Goal: Task Accomplishment & Management: Use online tool/utility

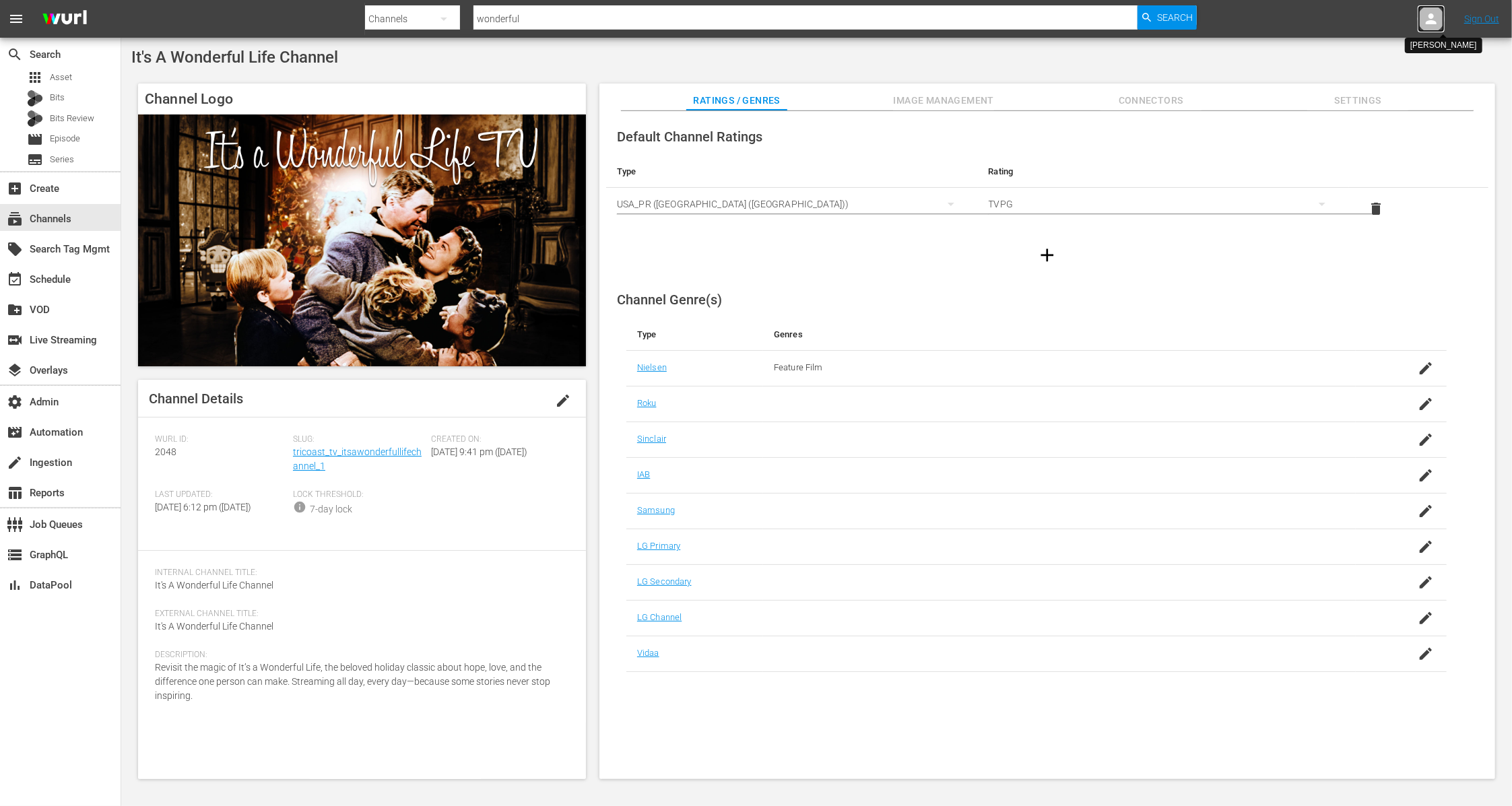
click at [1432, 25] on icon at bounding box center [1431, 19] width 17 height 17
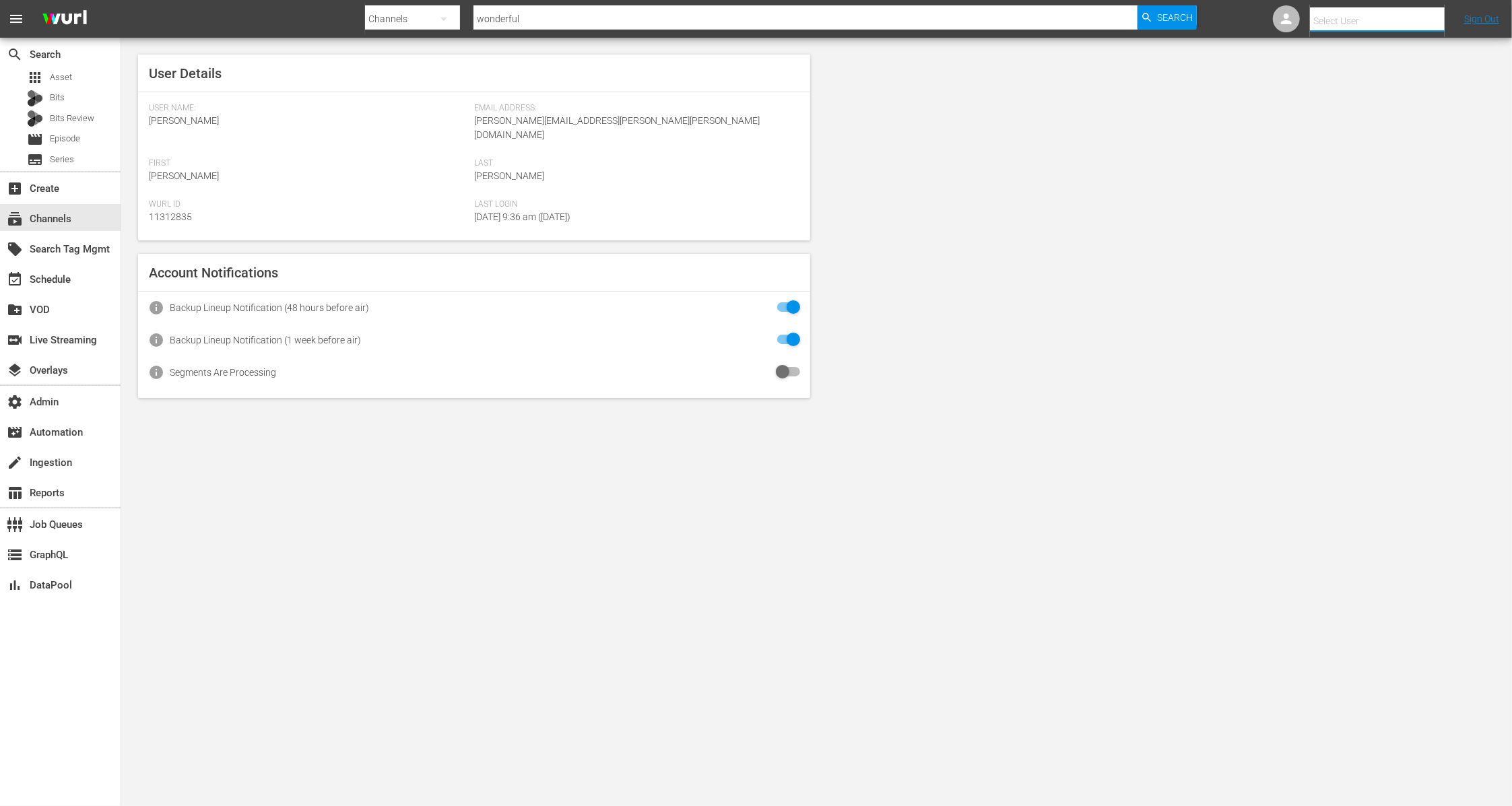
click at [1352, 17] on input "text" at bounding box center [1396, 20] width 173 height 32
click at [1359, 53] on div "[PERSON_NAME] <[PERSON_NAME][EMAIL_ADDRESS][DOMAIN_NAME]>" at bounding box center [1352, 57] width 210 height 32
type input "[PERSON_NAME] (11314152)"
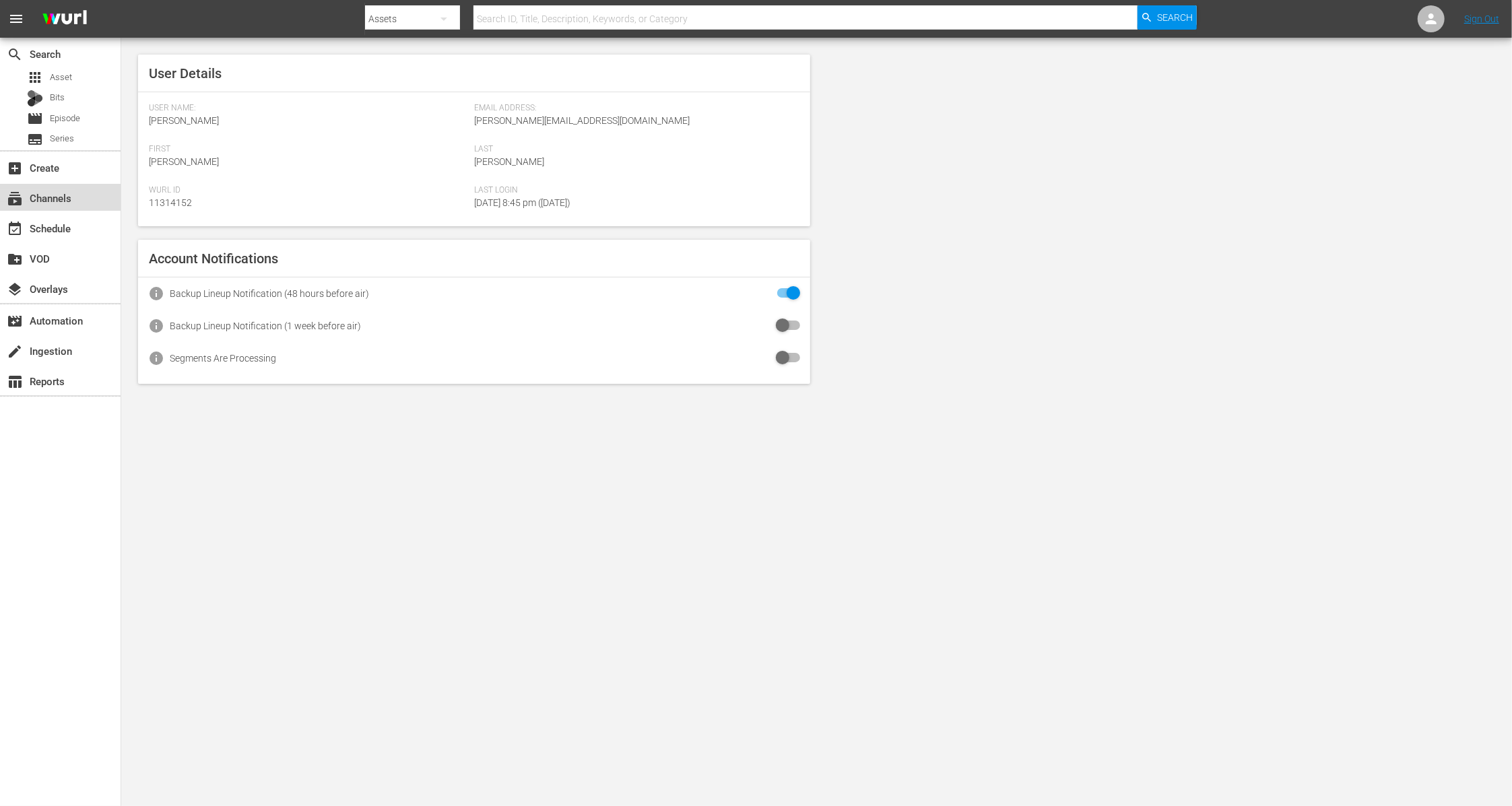
click at [66, 202] on div "subscriptions Channels" at bounding box center [38, 196] width 76 height 12
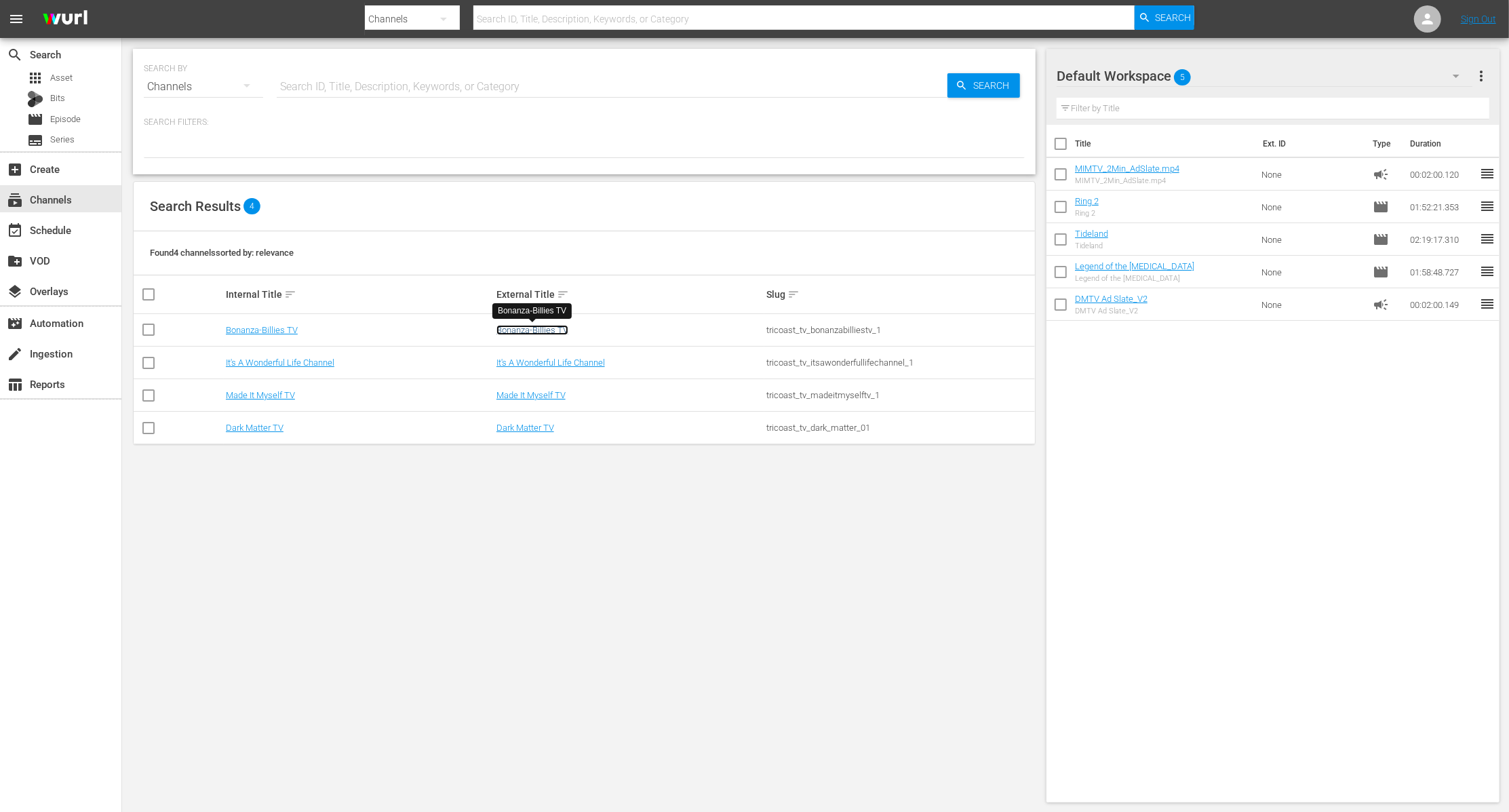
click at [536, 330] on link "Bonanza-Billies TV" at bounding box center [531, 330] width 72 height 10
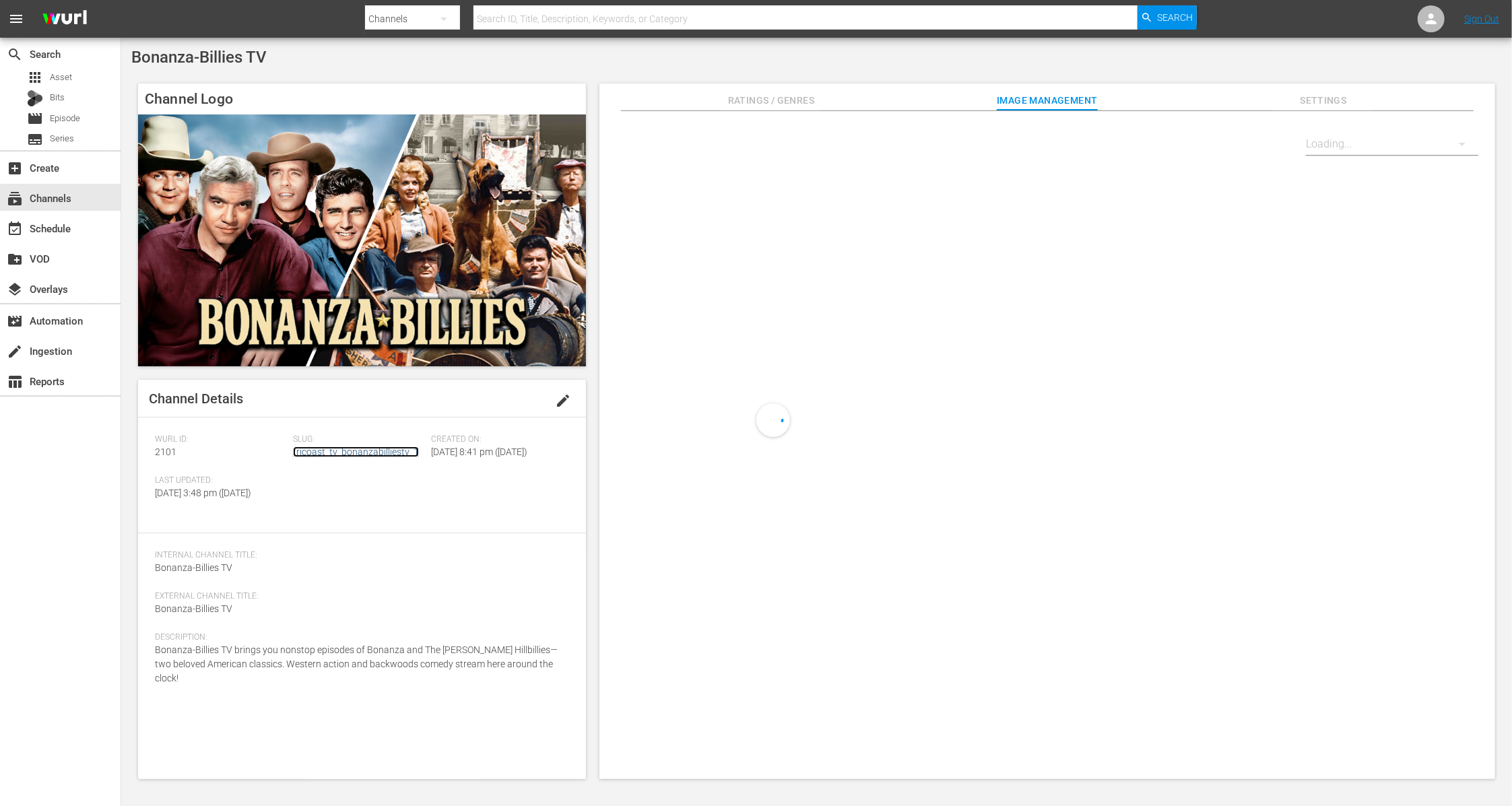
click at [367, 455] on link "tricoast_tv_bonanzabilliestv_1" at bounding box center [355, 452] width 125 height 11
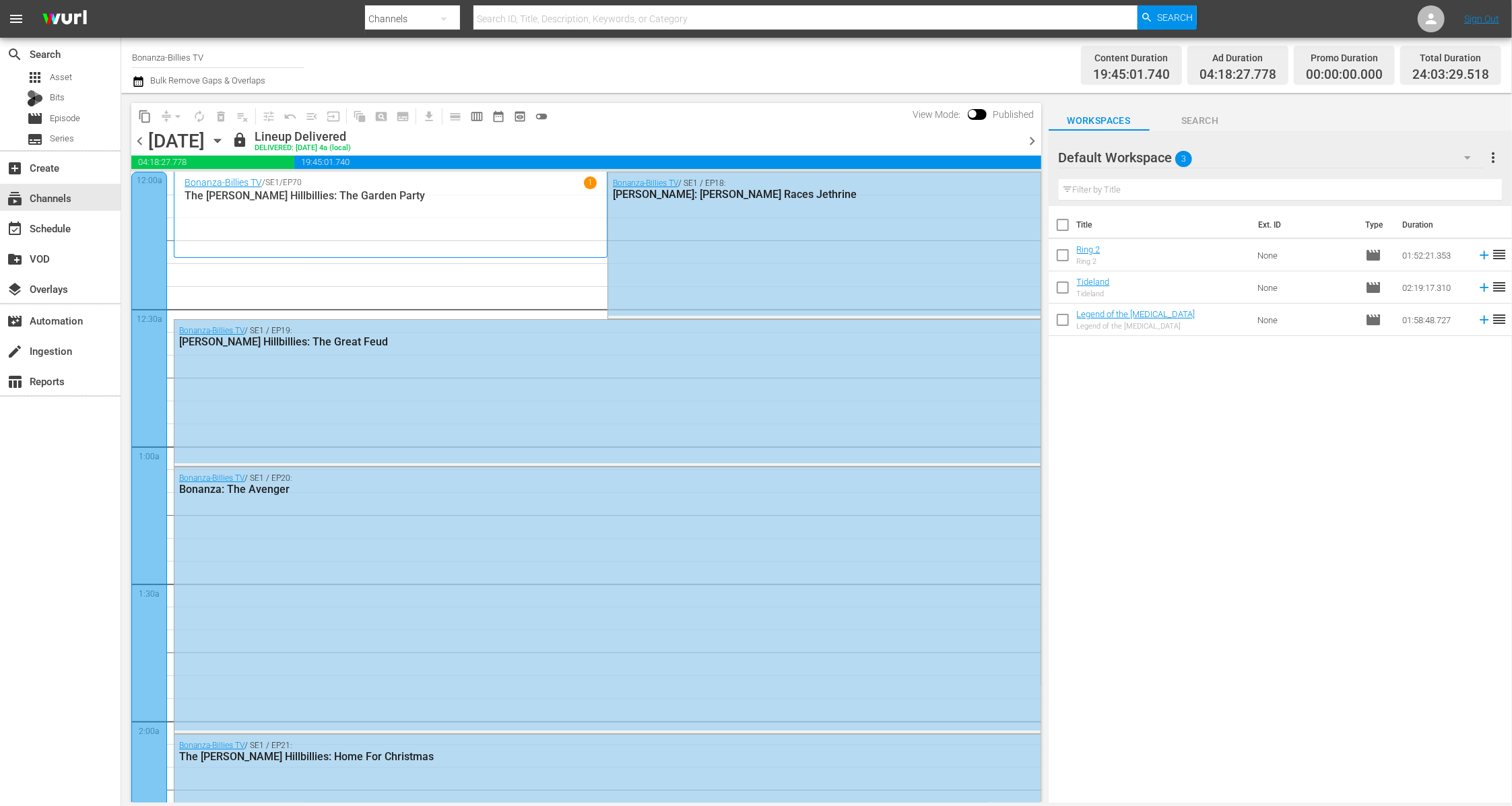
click at [1471, 156] on icon "button" at bounding box center [1468, 158] width 17 height 17
click at [1168, 444] on div "Default Workspace (3)" at bounding box center [756, 403] width 1512 height 806
click at [1186, 159] on span "3" at bounding box center [1184, 159] width 17 height 29
click at [1185, 198] on div "Default Workspace (3)" at bounding box center [1145, 195] width 140 height 21
click at [1494, 160] on span "more_vert" at bounding box center [1494, 158] width 17 height 17
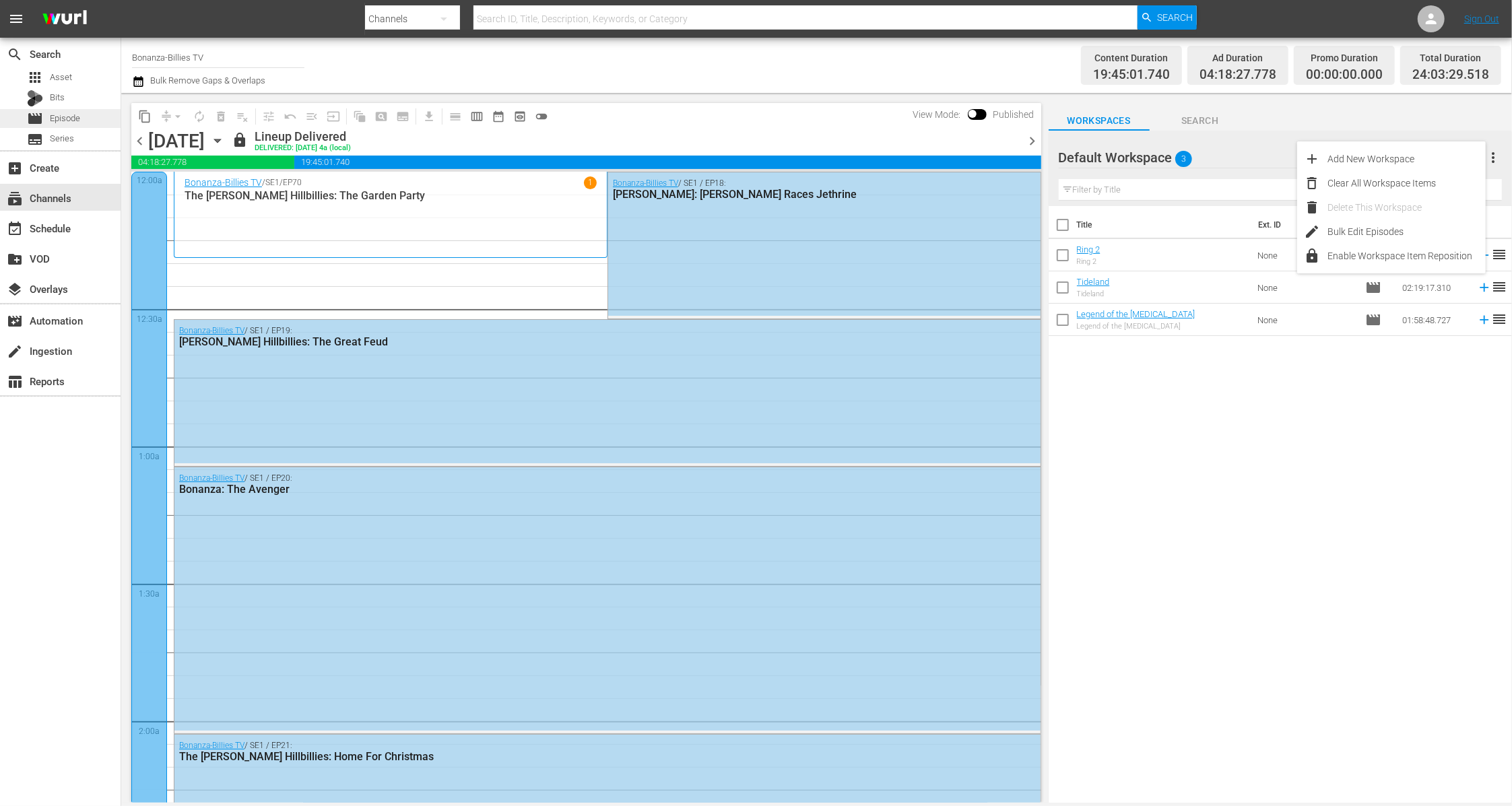
click at [77, 115] on span "Episode" at bounding box center [65, 118] width 30 height 14
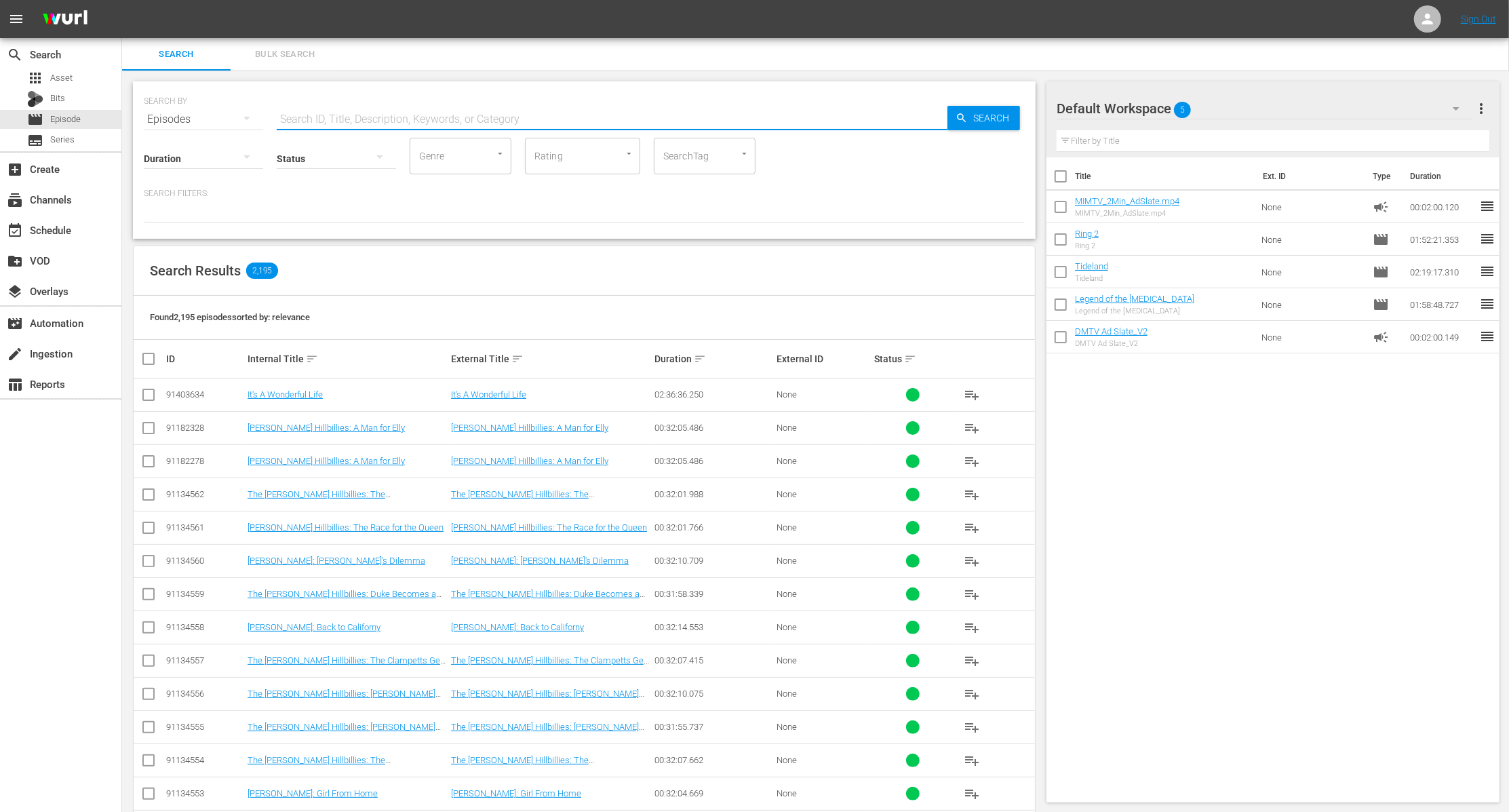
click at [308, 116] on input "text" at bounding box center [612, 119] width 671 height 33
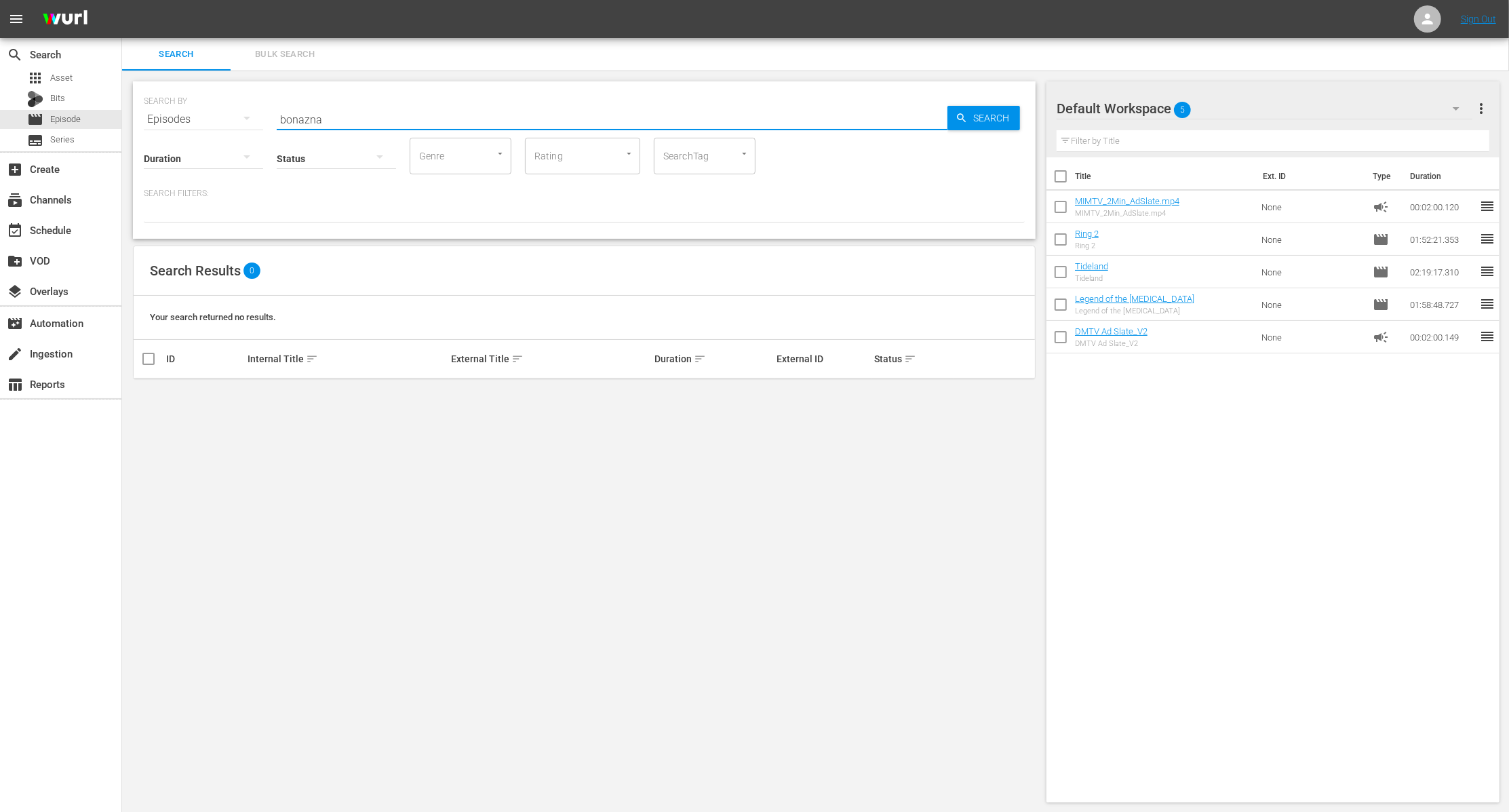
click at [333, 122] on input "bonazna" at bounding box center [612, 119] width 671 height 33
type input "bonanza"
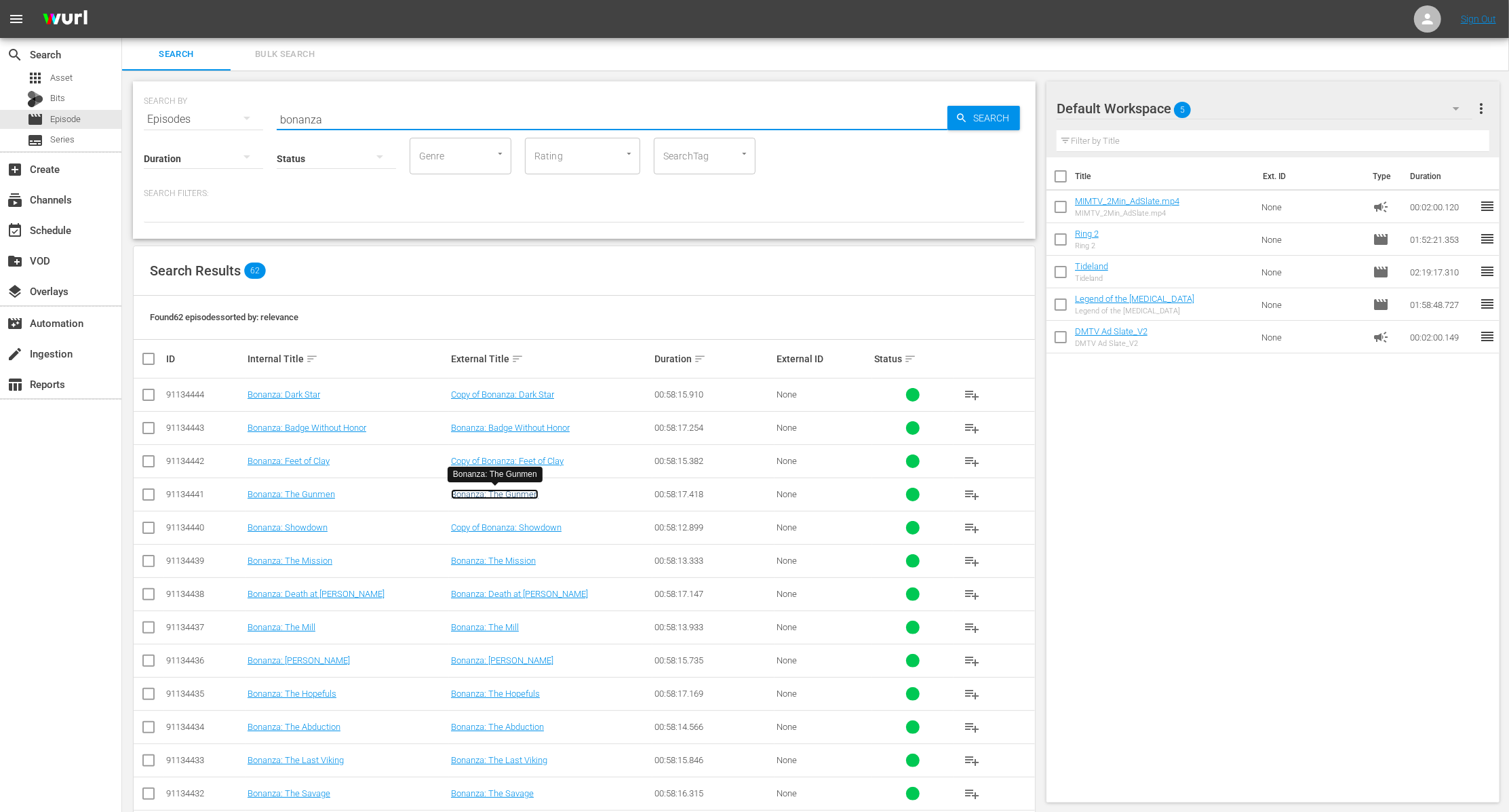
click at [493, 495] on link "Bonanza: The Gunmen" at bounding box center [494, 493] width 87 height 10
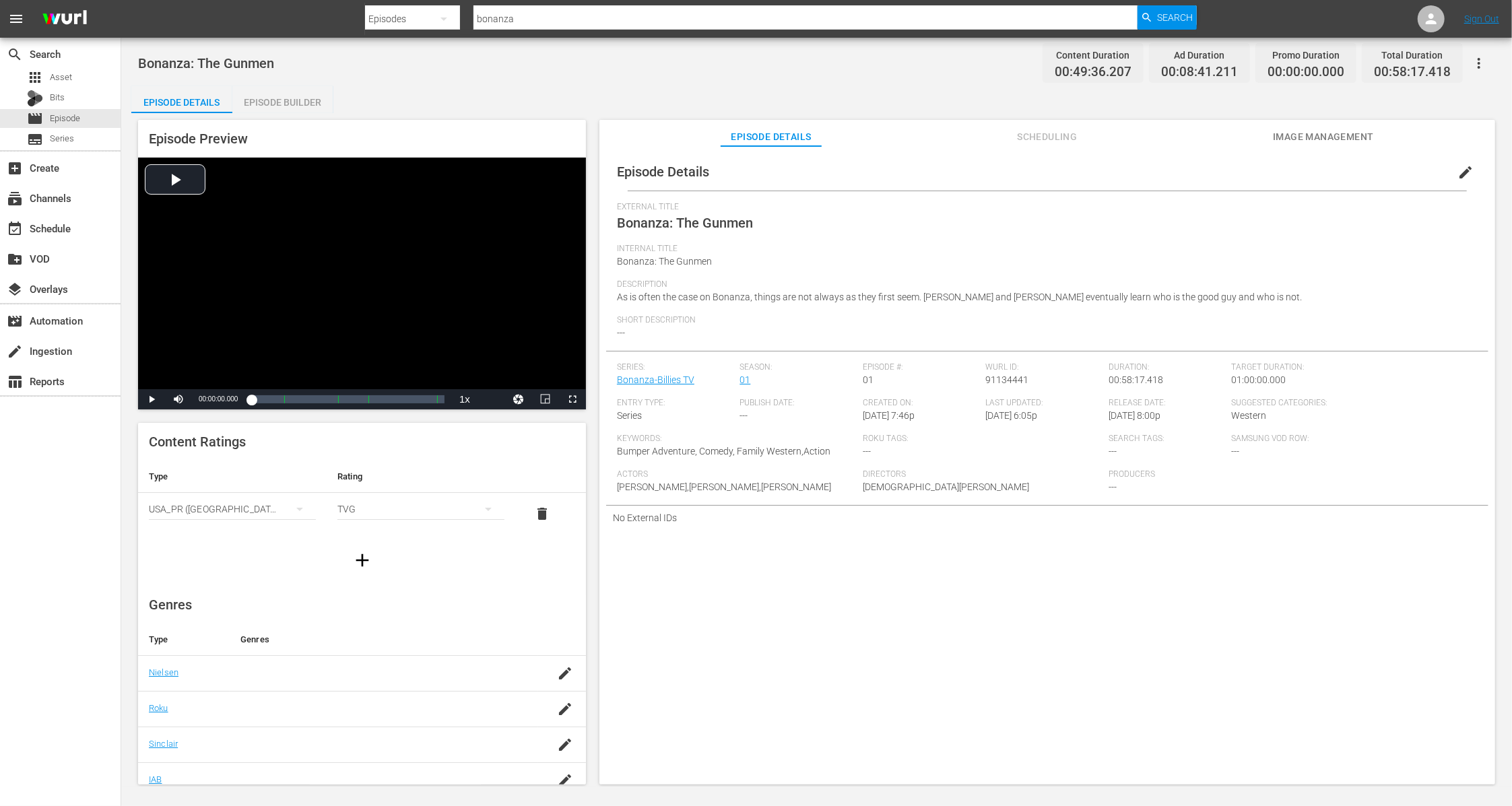
click at [1457, 170] on span "edit" at bounding box center [1465, 172] width 17 height 17
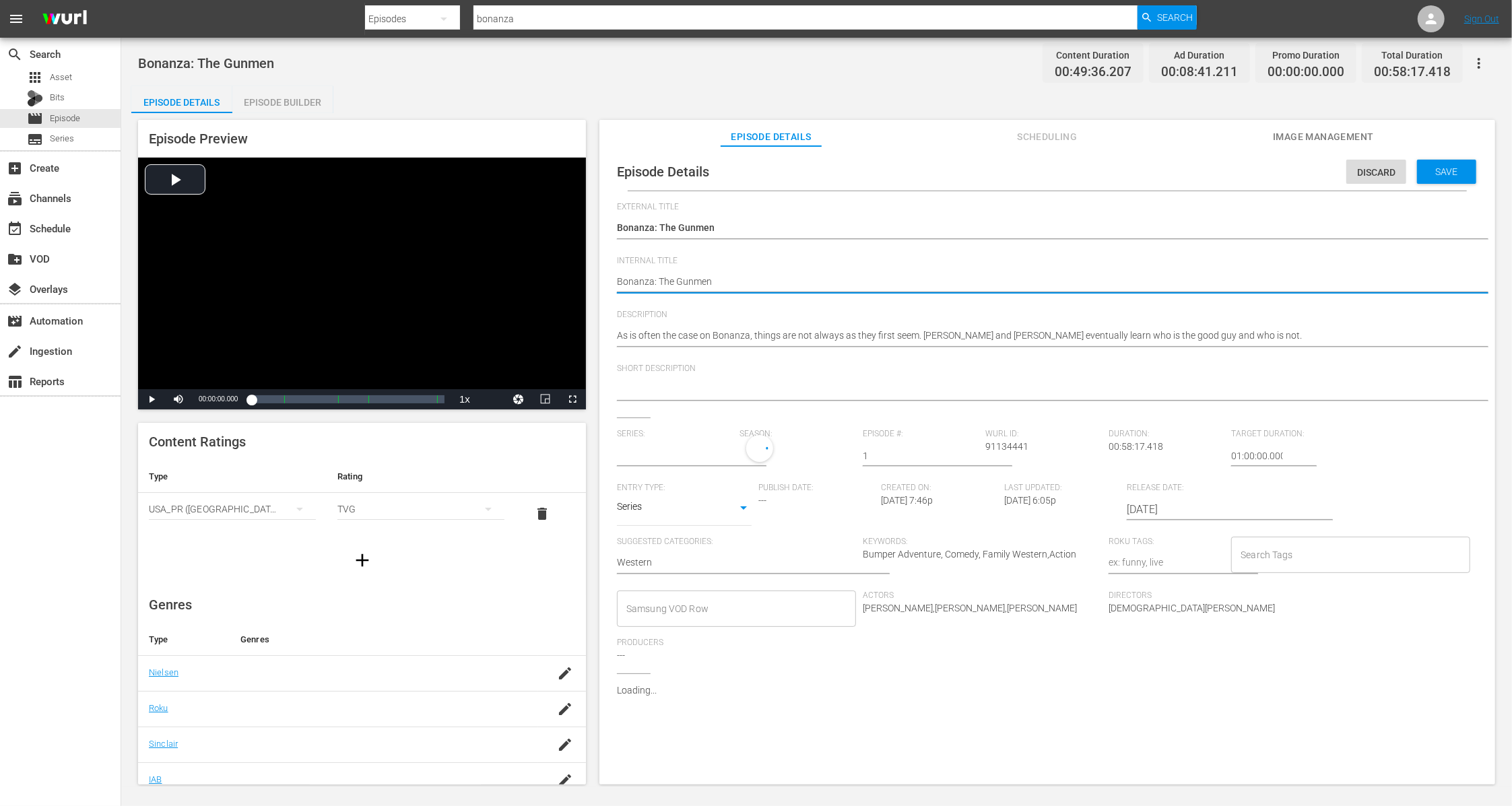
type input "Bonanza-Billies TV"
type textarea "Bonanza: The Gunmen"
type textarea "Bonanza: The Gunmen S"
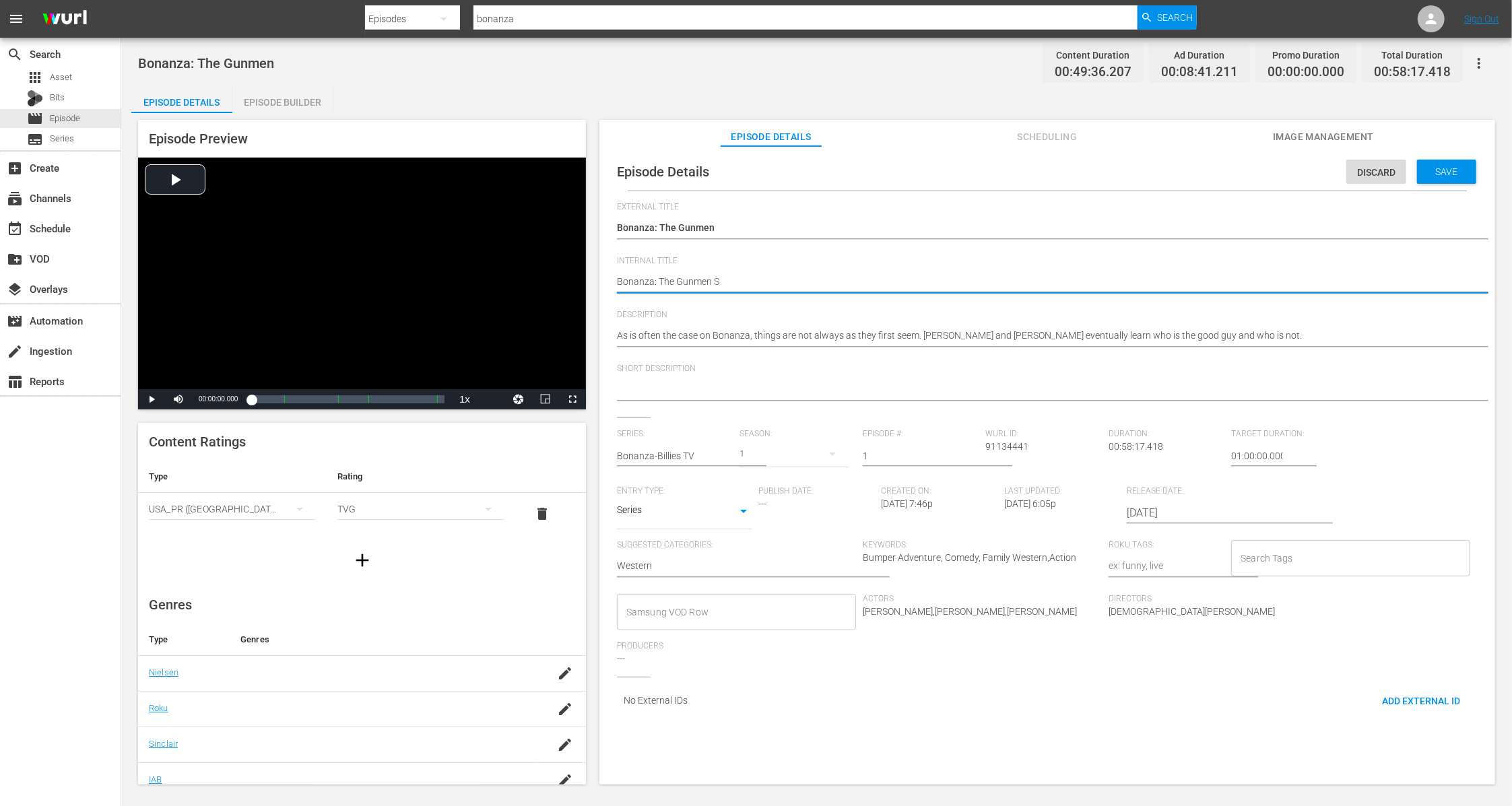
type textarea "Bonanza: The Gunmen S0"
type textarea "Bonanza: The Gunmen S01"
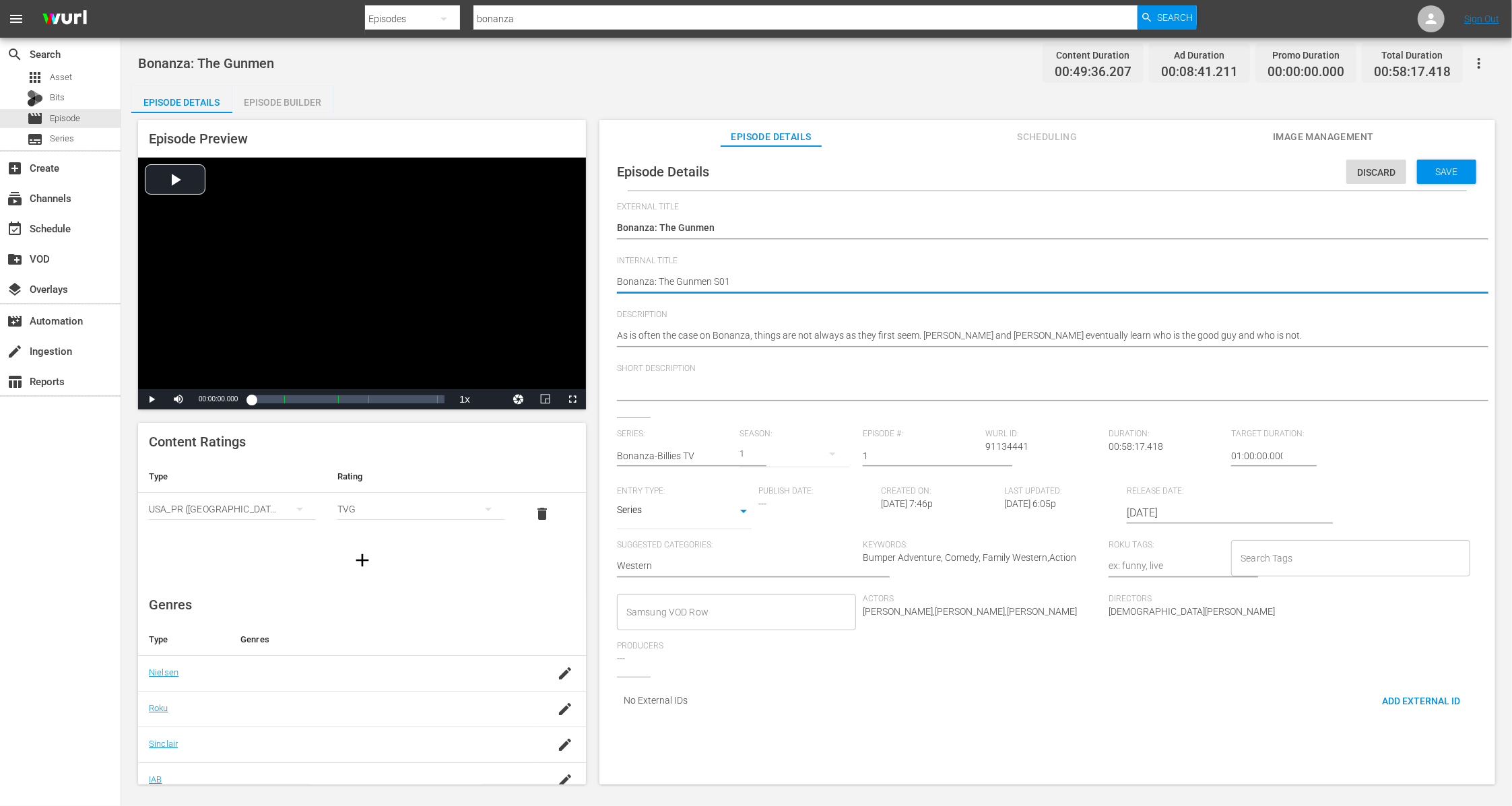
type textarea "Bonanza: The Gunmen S01"
type textarea "Bonanza: The Gunmen S0"
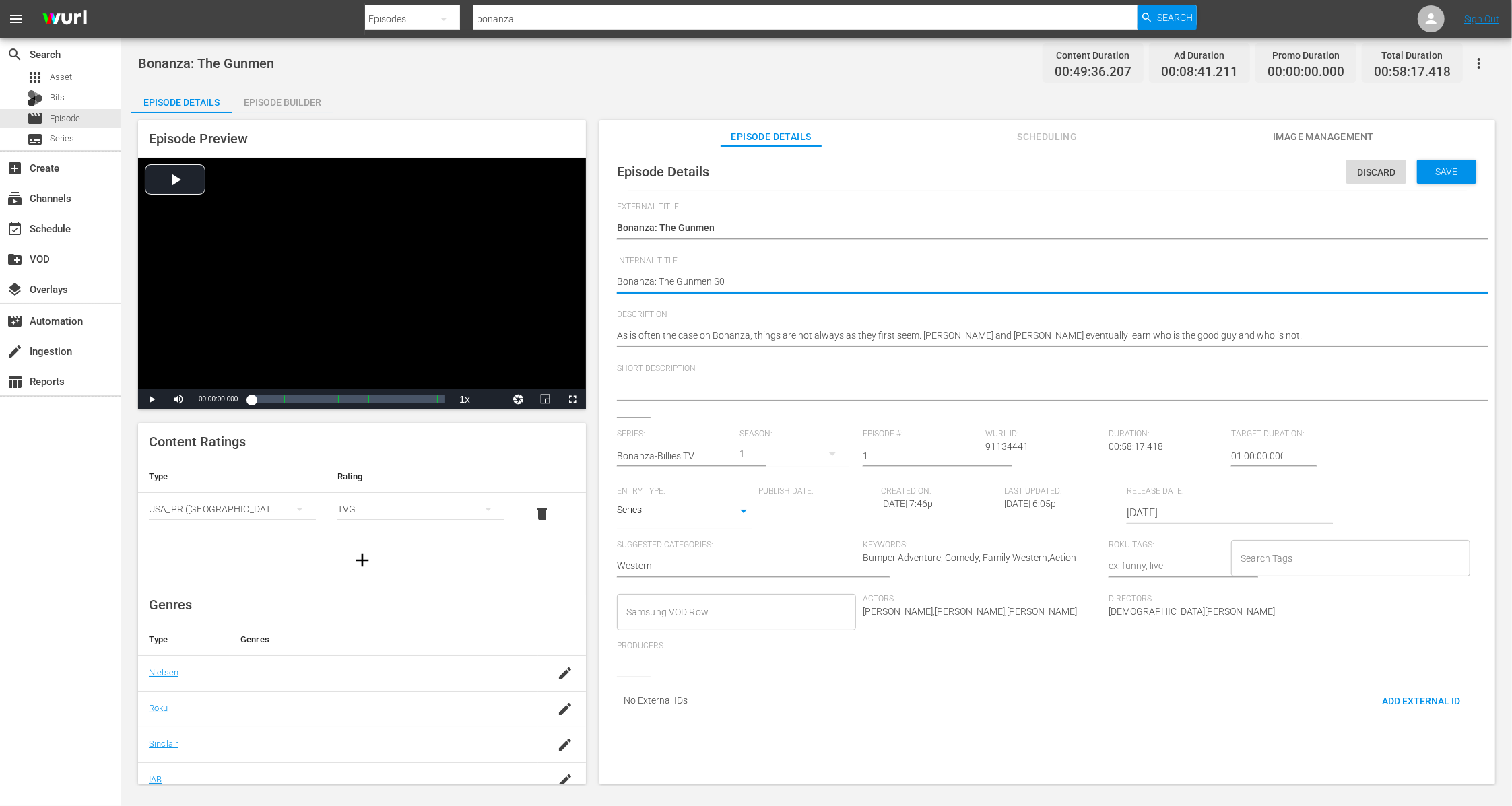
type textarea "Bonanza: The Gunmen S"
type textarea "Bonanza: The Gunmen"
click at [1356, 174] on span "Discard" at bounding box center [1375, 172] width 60 height 11
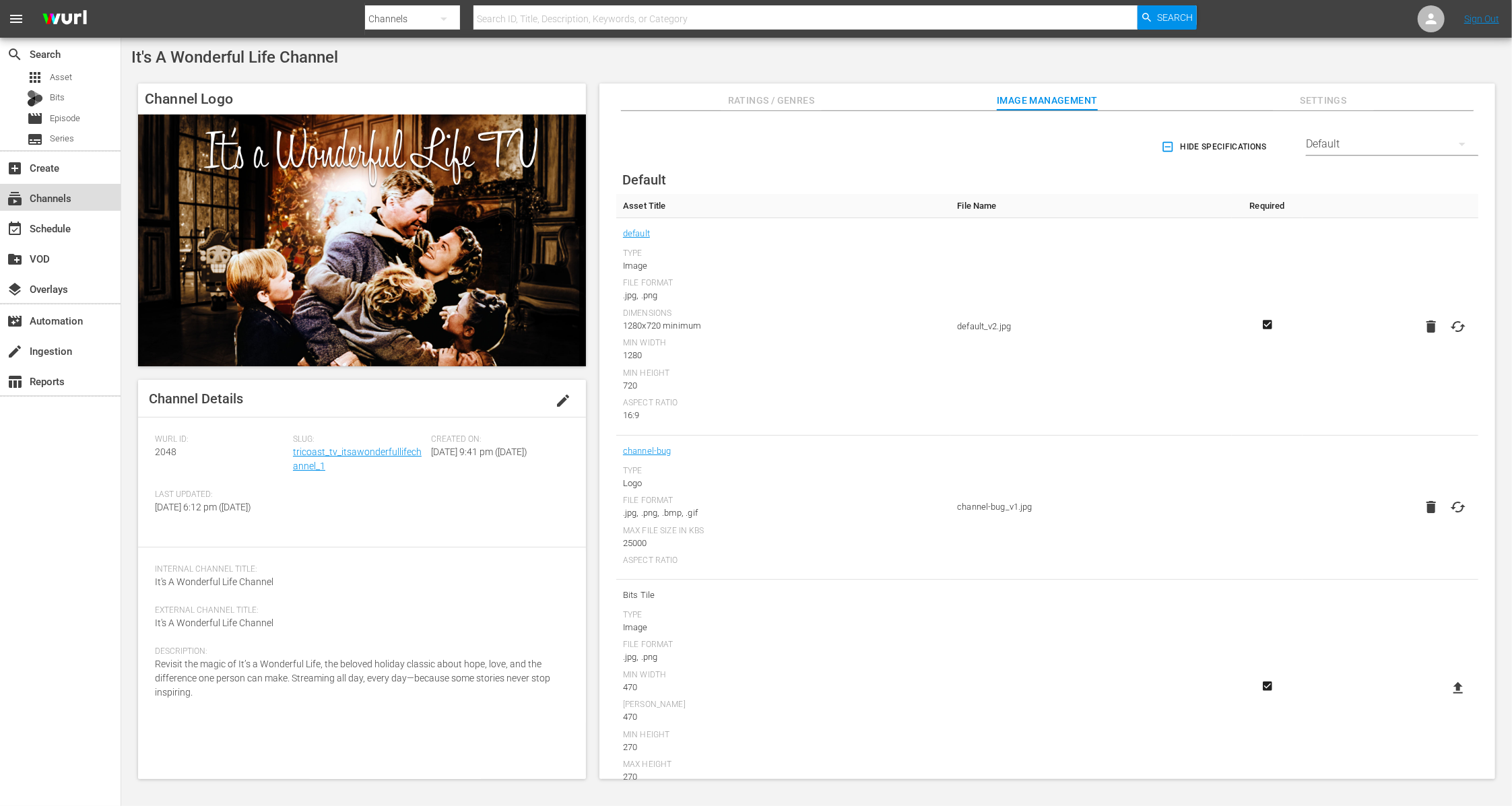
click at [76, 196] on div "subscriptions Channels" at bounding box center [60, 196] width 121 height 27
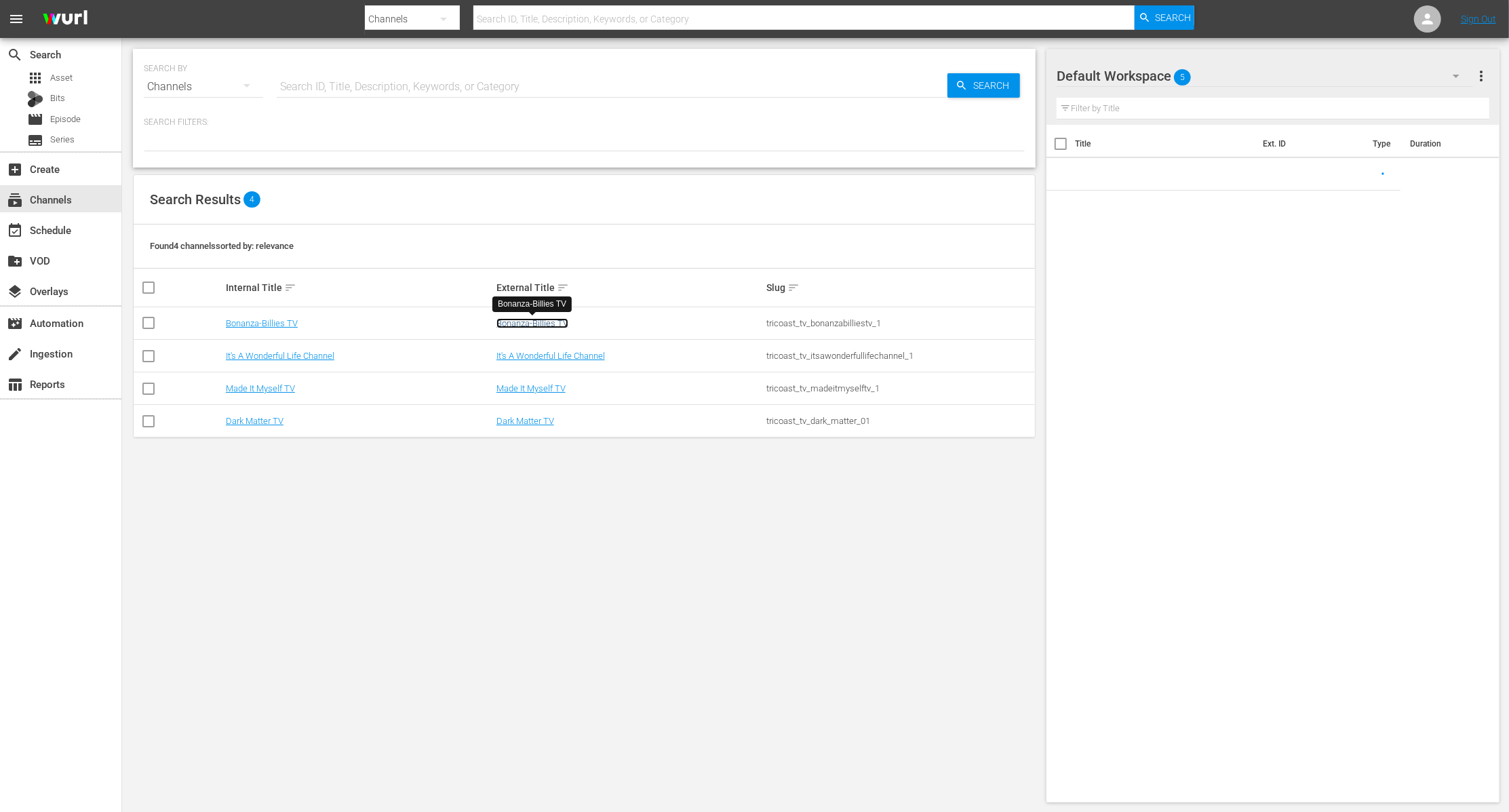
click at [536, 322] on link "Bonanza-Billies TV" at bounding box center [531, 322] width 72 height 10
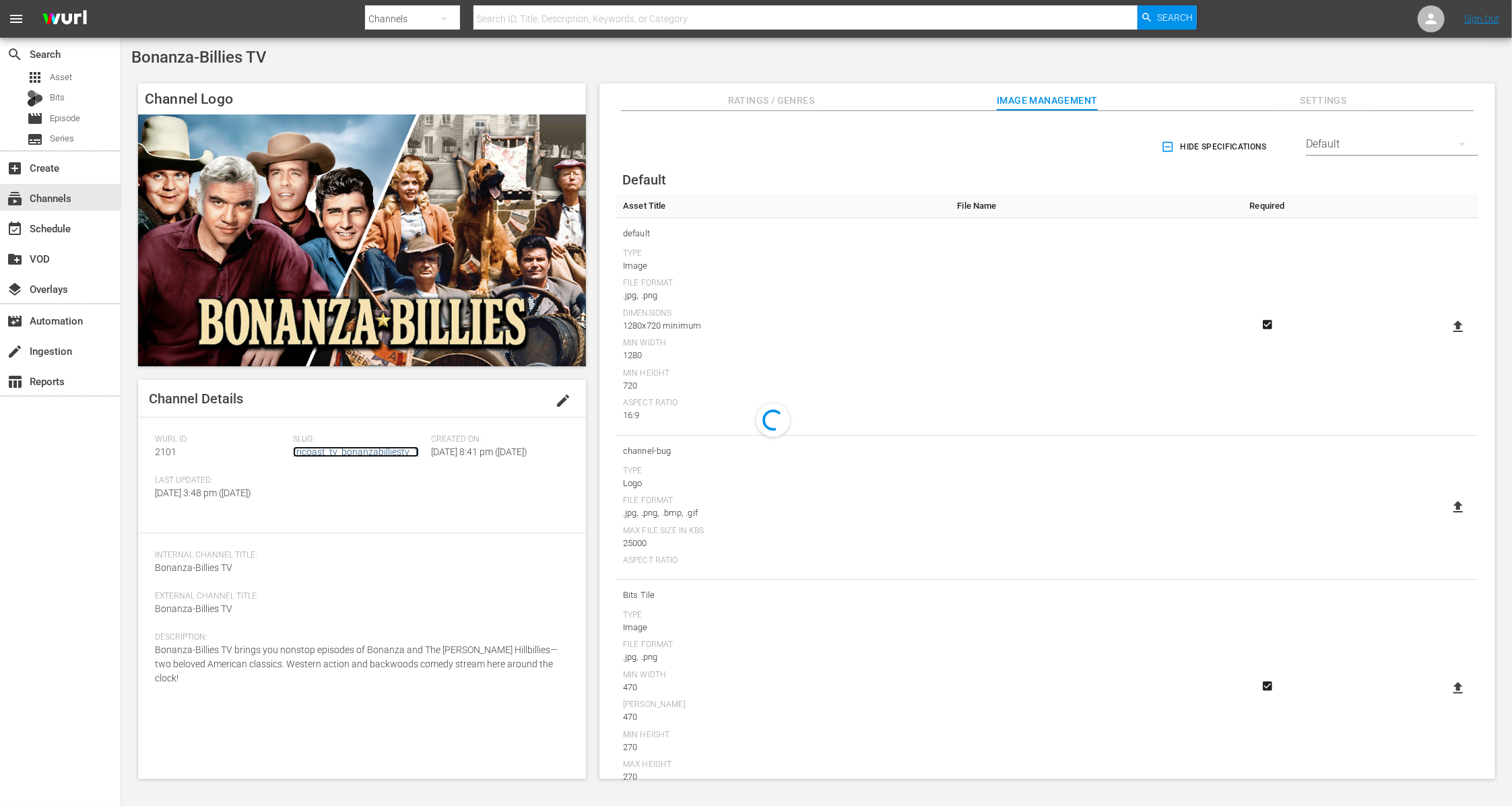
click at [363, 451] on link "tricoast_tv_bonanzabilliestv_1" at bounding box center [355, 452] width 125 height 11
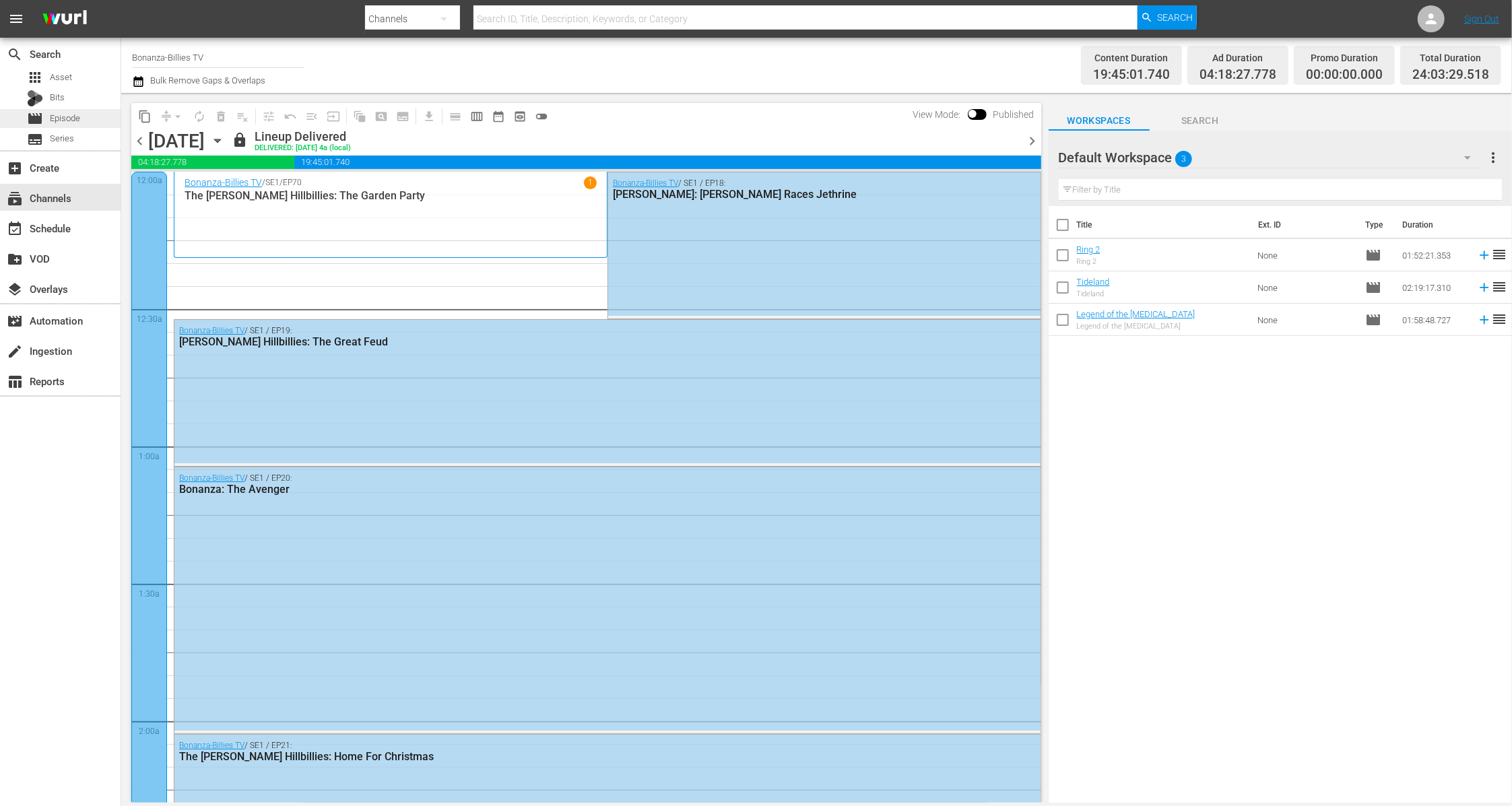
click at [78, 114] on span "Episode" at bounding box center [65, 118] width 30 height 14
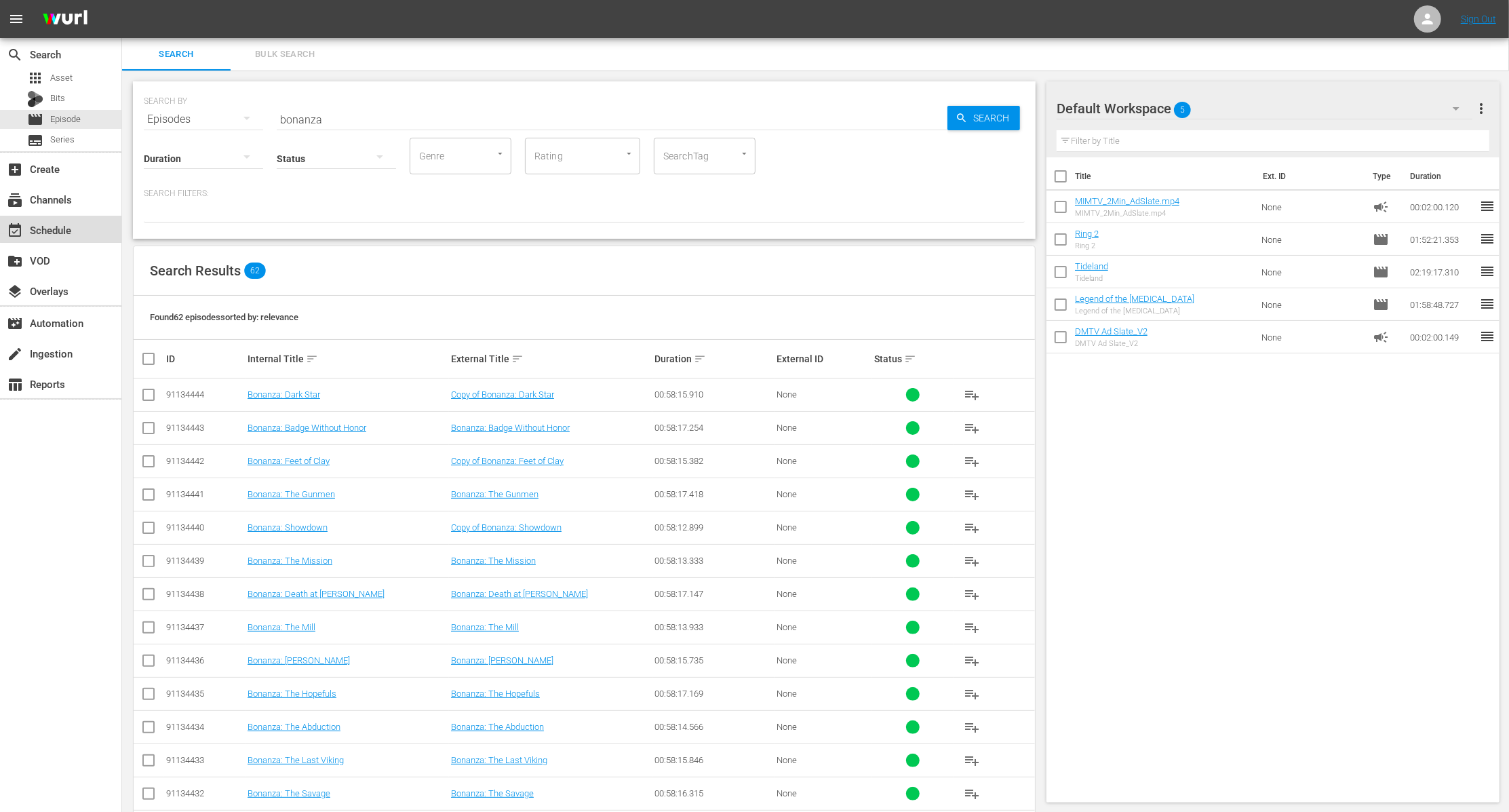
click at [67, 228] on div "event_available Schedule" at bounding box center [38, 228] width 76 height 12
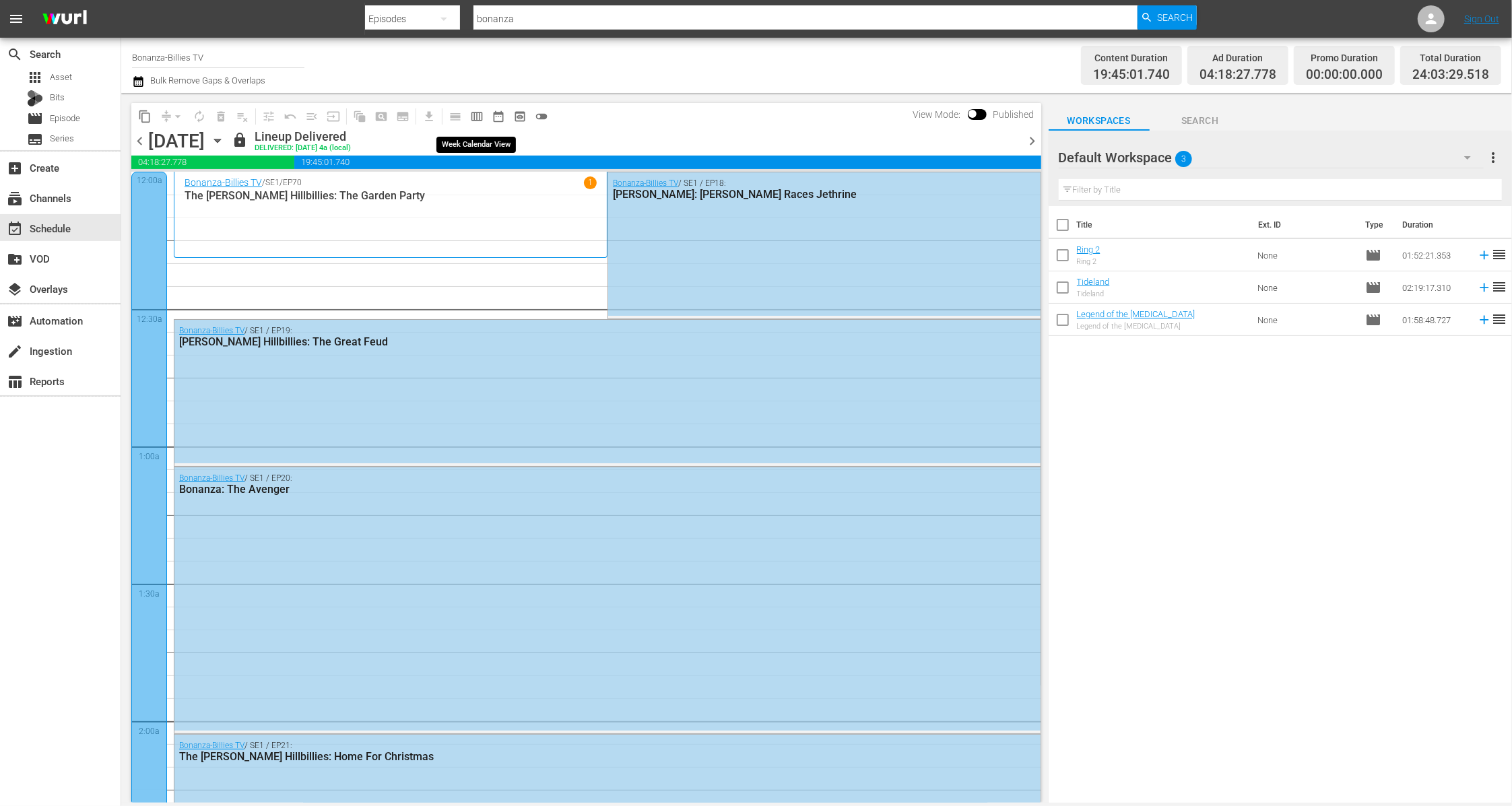
click at [478, 117] on span "calendar_view_week_outlined" at bounding box center [476, 116] width 14 height 14
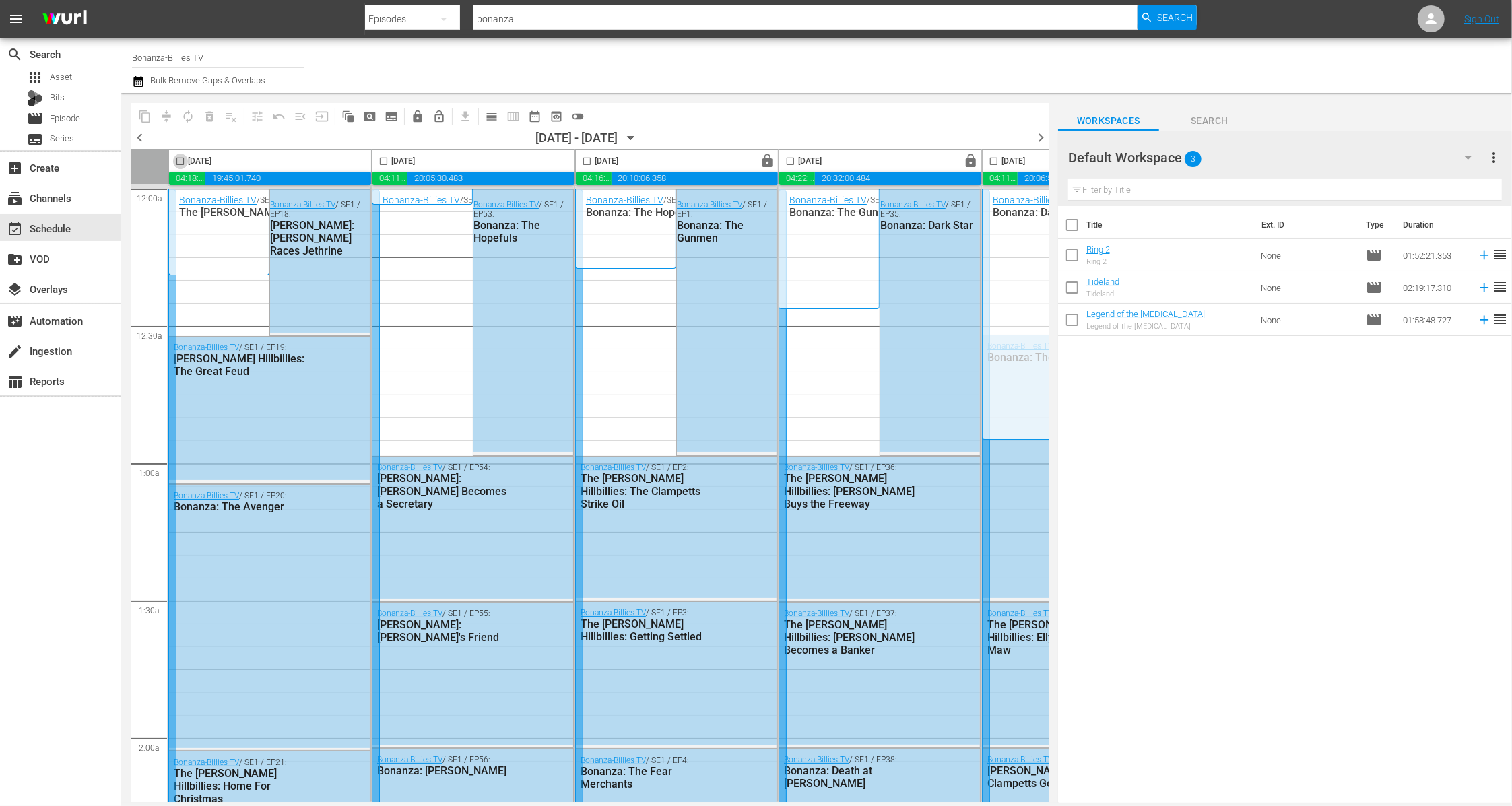
click at [184, 160] on input "checkbox" at bounding box center [180, 163] width 16 height 16
checkbox input "true"
click at [387, 162] on input "checkbox" at bounding box center [383, 163] width 16 height 16
checkbox input "true"
click at [185, 160] on input "checkbox" at bounding box center [180, 163] width 16 height 16
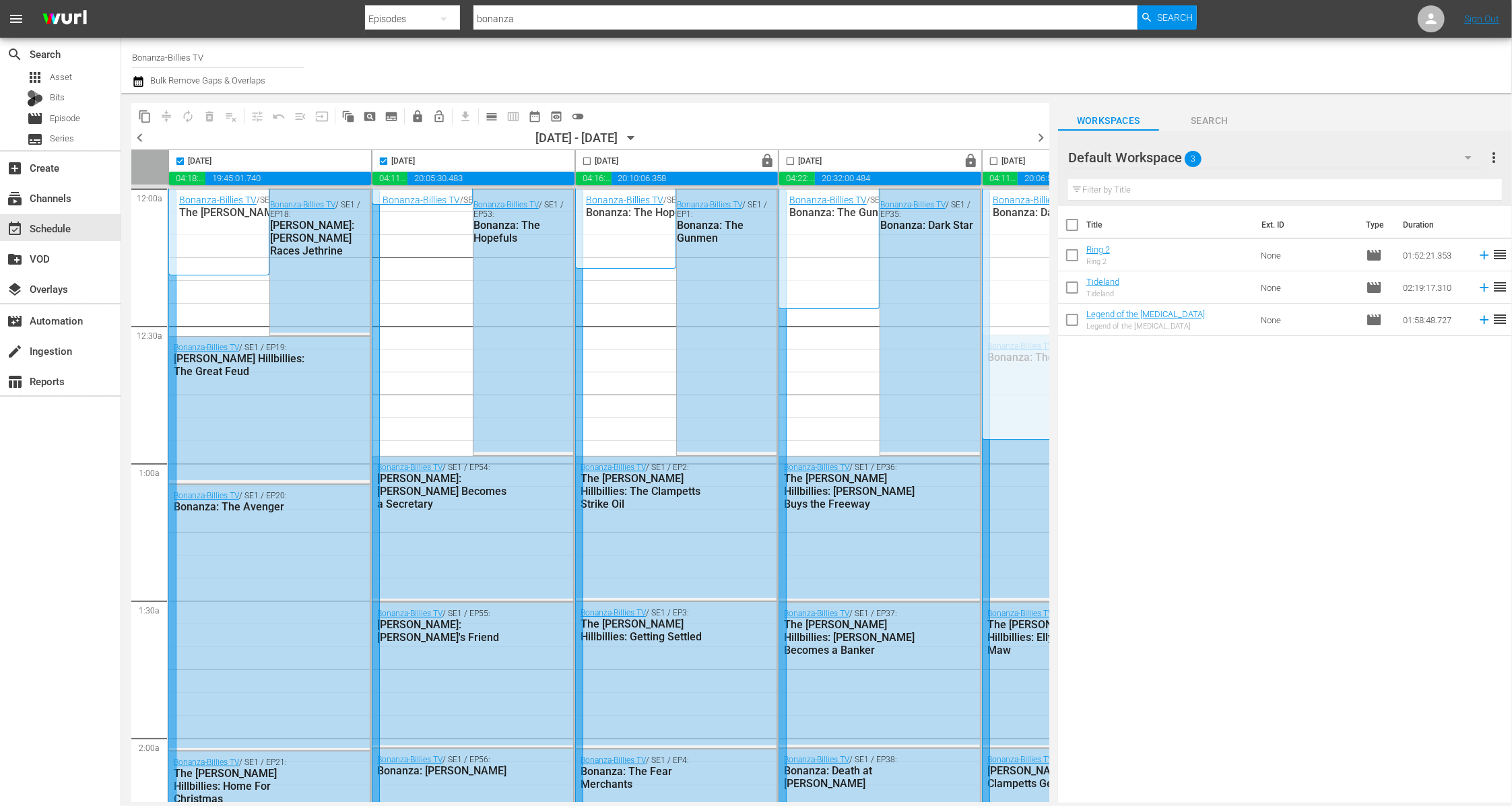
checkbox input "false"
drag, startPoint x: 387, startPoint y: 159, endPoint x: 771, endPoint y: 155, distance: 384.0
click at [387, 159] on input "checkbox" at bounding box center [383, 163] width 16 height 16
checkbox input "false"
click at [494, 116] on span "calendar_view_day_outlined" at bounding box center [491, 116] width 14 height 14
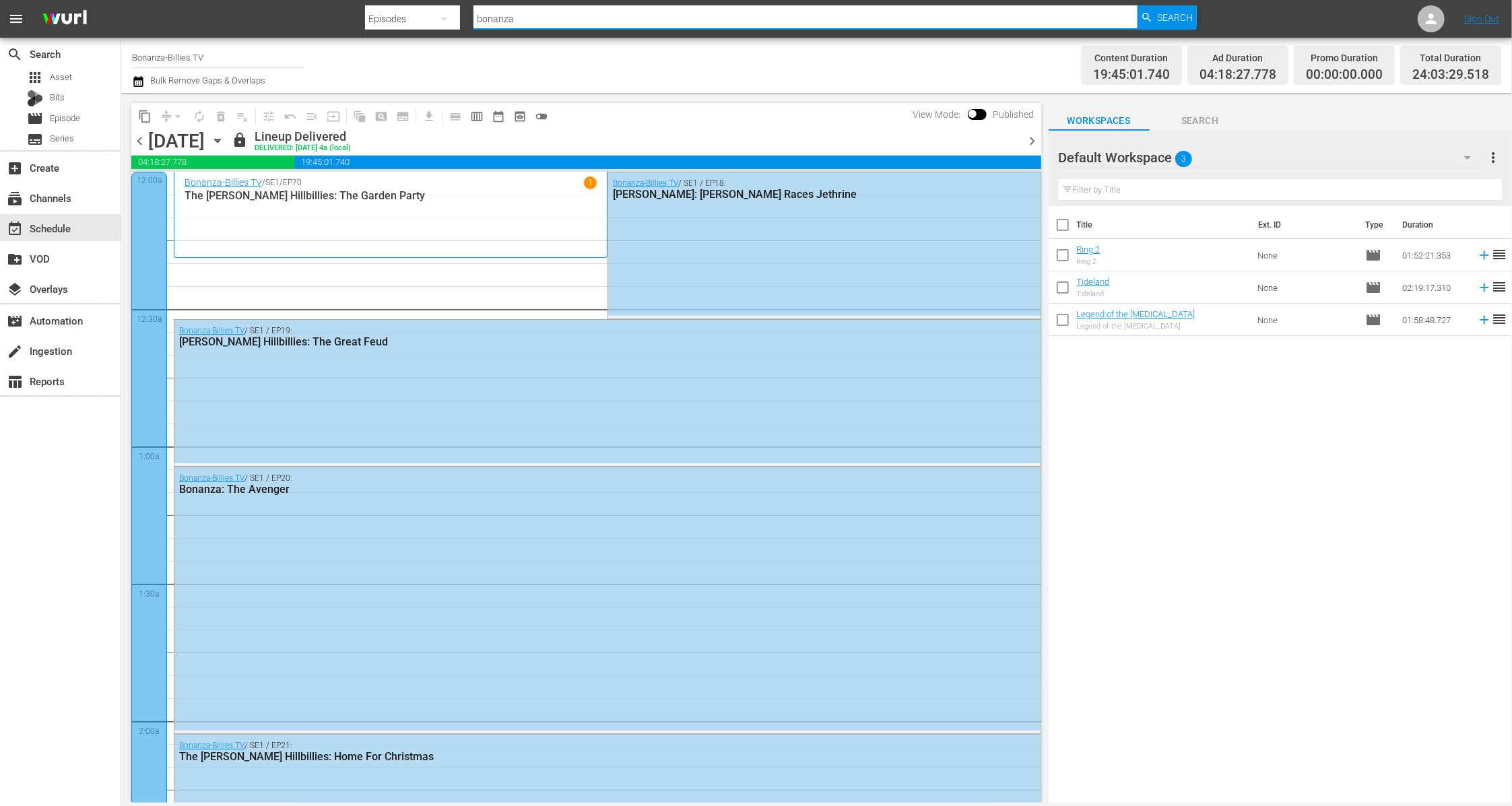
drag, startPoint x: 554, startPoint y: 27, endPoint x: 418, endPoint y: -28, distance: 146.7
click at [418, 0] on html "menu Search By Episodes Search ID, Title, Description, Keywords, or Category bo…" at bounding box center [756, 403] width 1512 height 806
type input "dark matter"
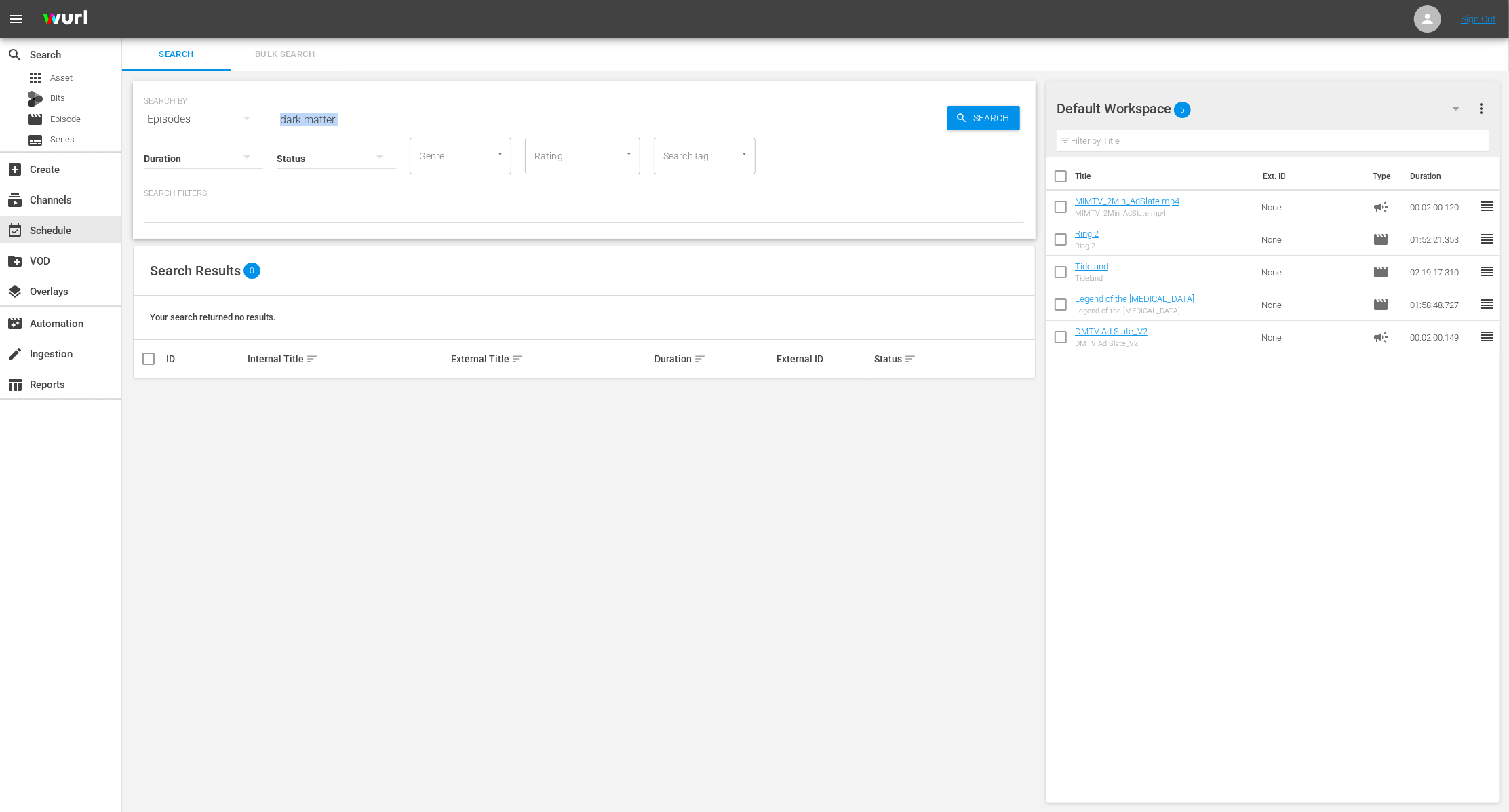
drag, startPoint x: 362, startPoint y: 127, endPoint x: 264, endPoint y: 111, distance: 99.3
click at [264, 111] on div "SEARCH BY Search By Episodes Search ID, Title, Description, Keywords, or Catego…" at bounding box center [584, 160] width 902 height 157
click at [54, 200] on div "subscriptions Channels" at bounding box center [38, 197] width 76 height 12
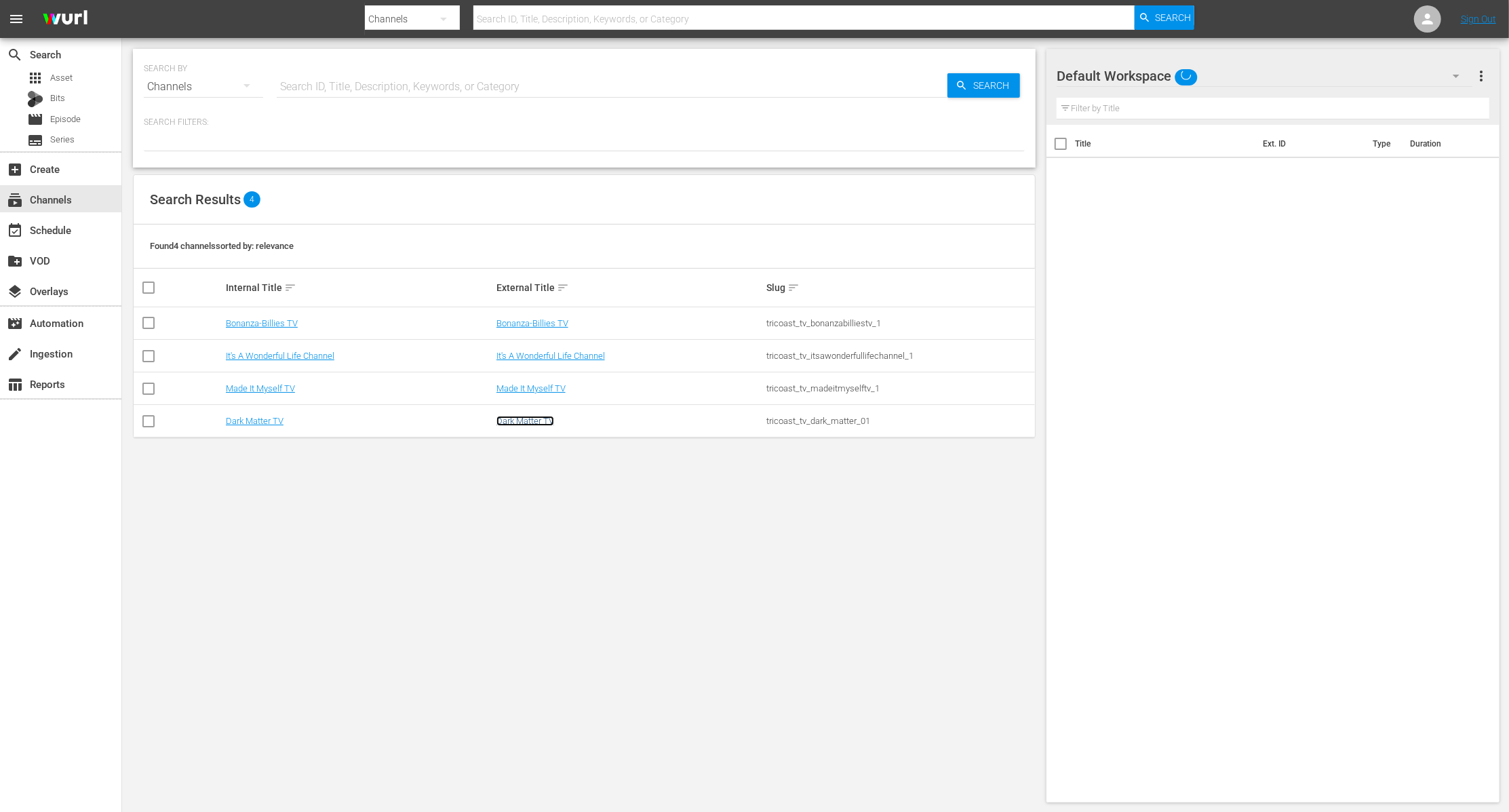
click at [535, 423] on link "Dark Matter TV" at bounding box center [525, 420] width 58 height 10
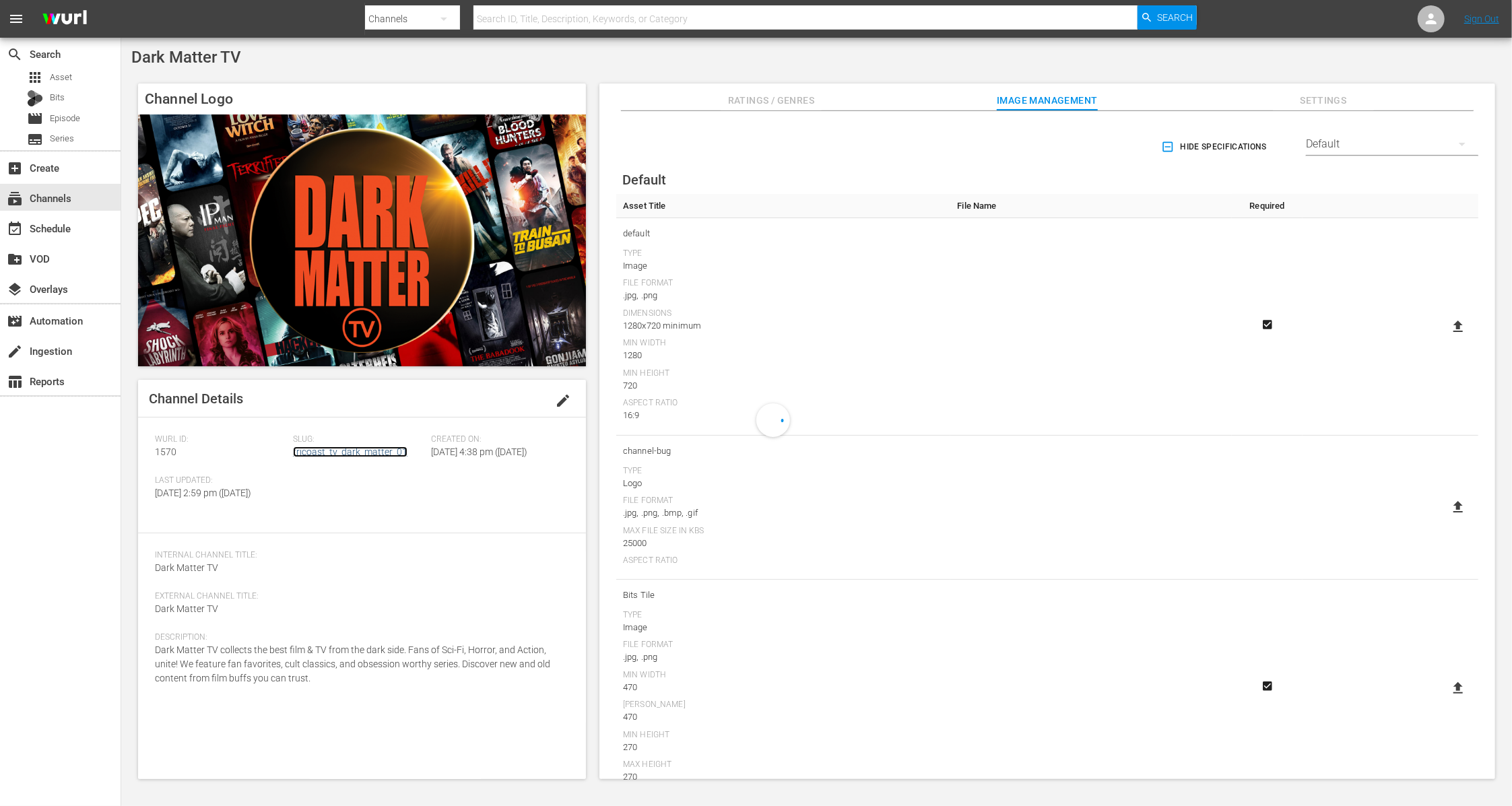
click at [377, 451] on link "tricoast_tv_dark_matter_01" at bounding box center [350, 452] width 114 height 11
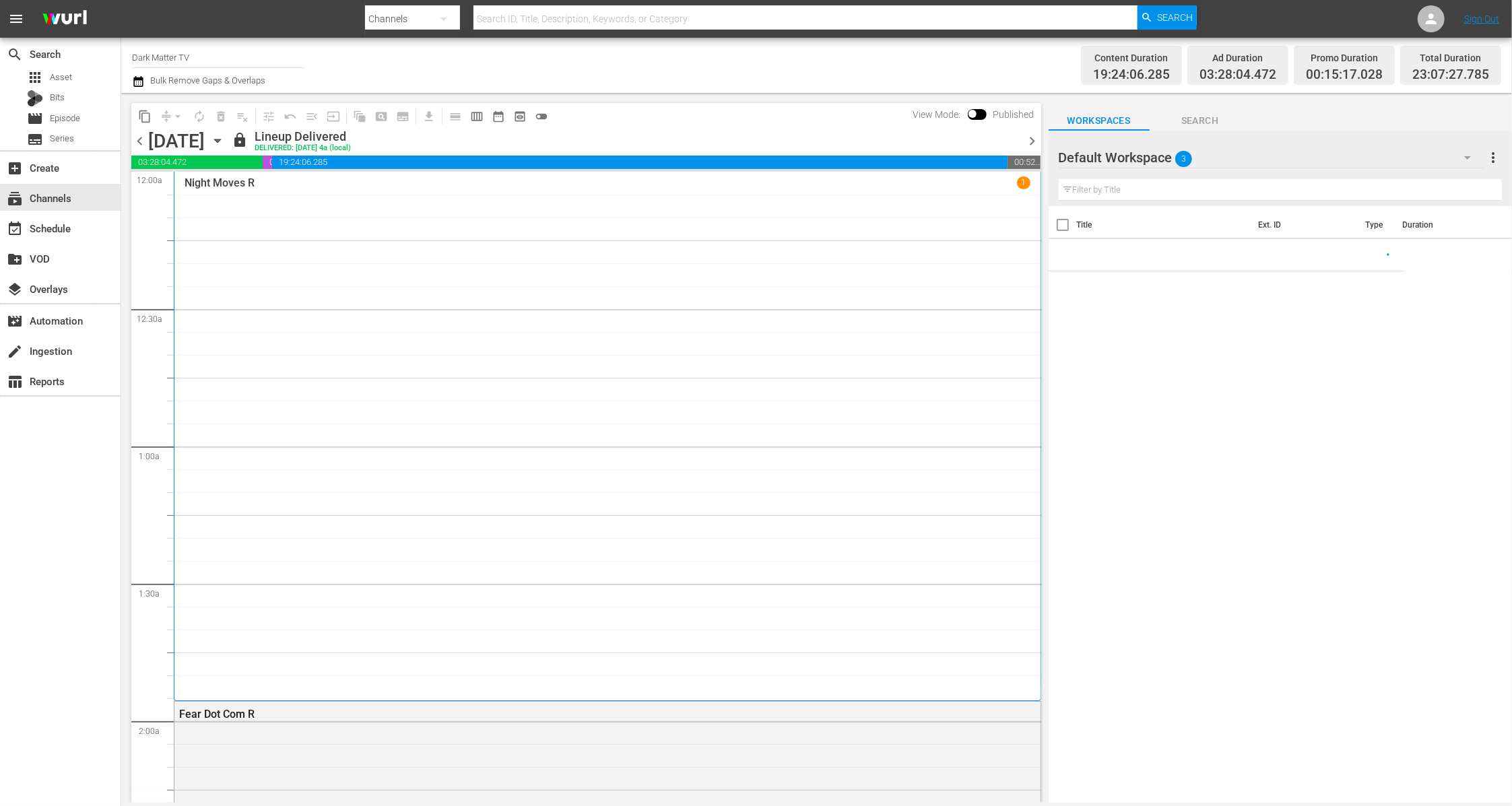
click at [225, 141] on icon "button" at bounding box center [218, 141] width 15 height 15
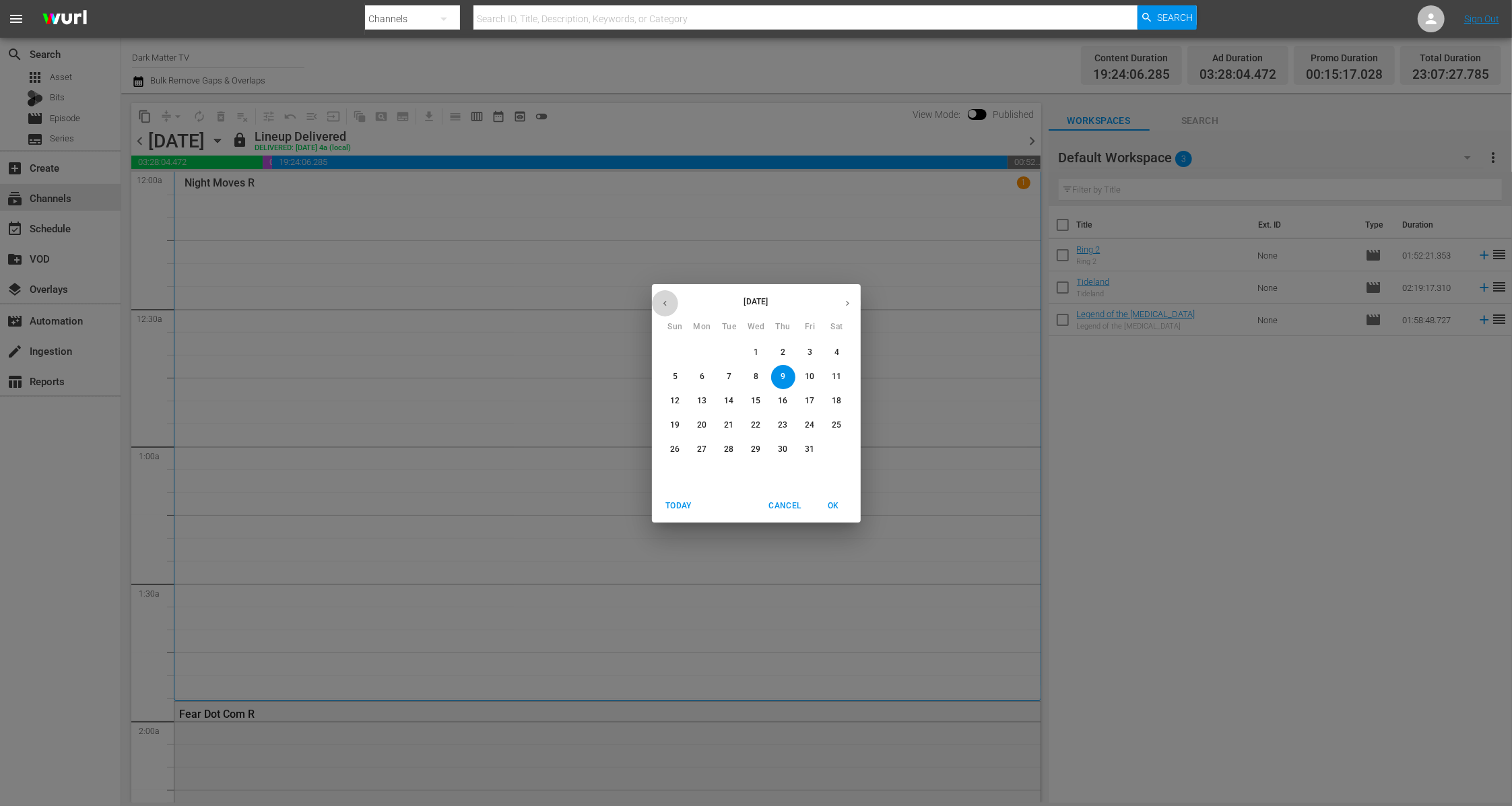
click at [662, 302] on icon "button" at bounding box center [664, 302] width 10 height 10
click at [692, 376] on span "9" at bounding box center [702, 376] width 24 height 11
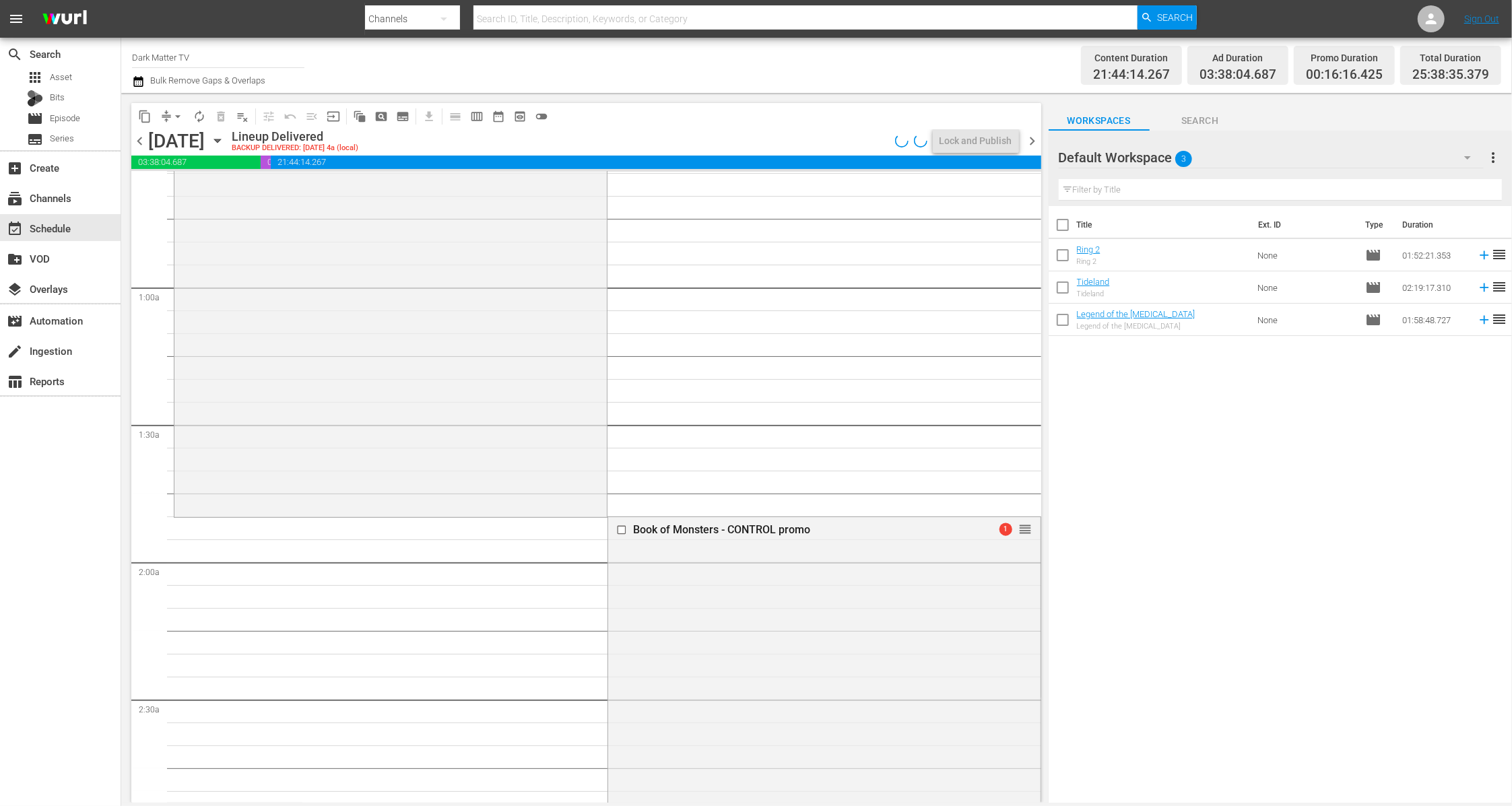
scroll to position [200, 0]
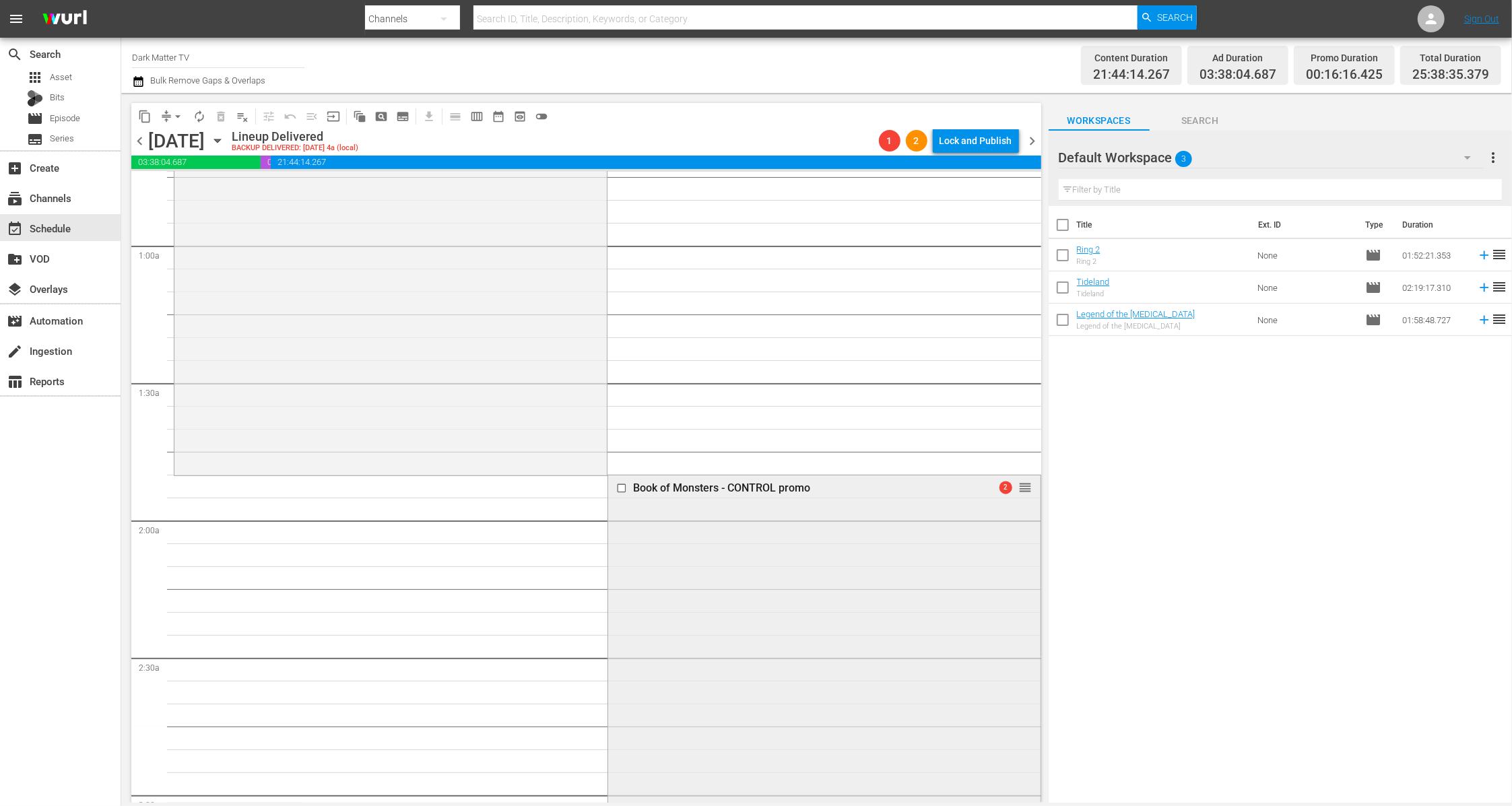
click at [979, 492] on div "2 reorder" at bounding box center [1001, 486] width 63 height 14
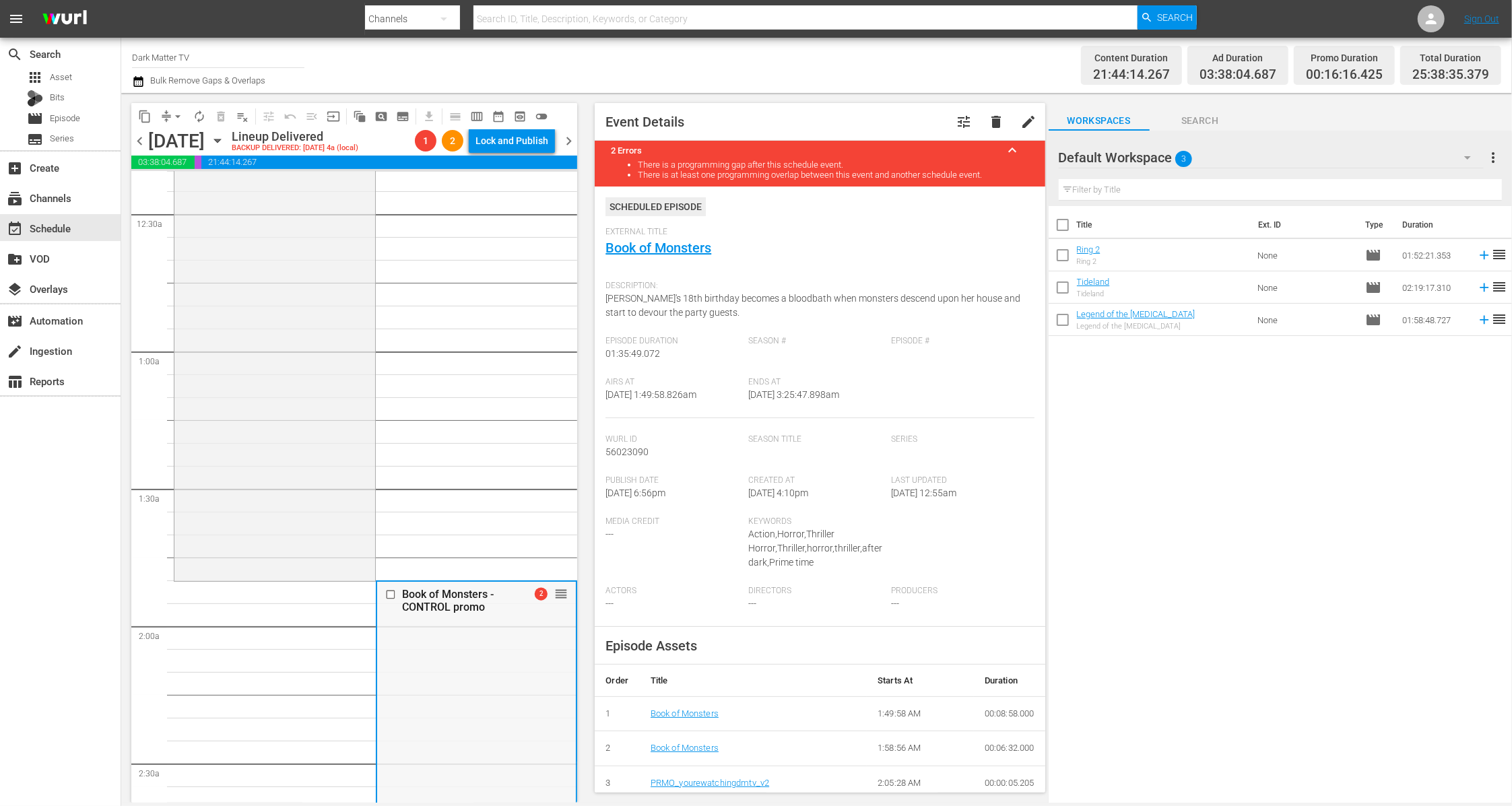
scroll to position [0, 0]
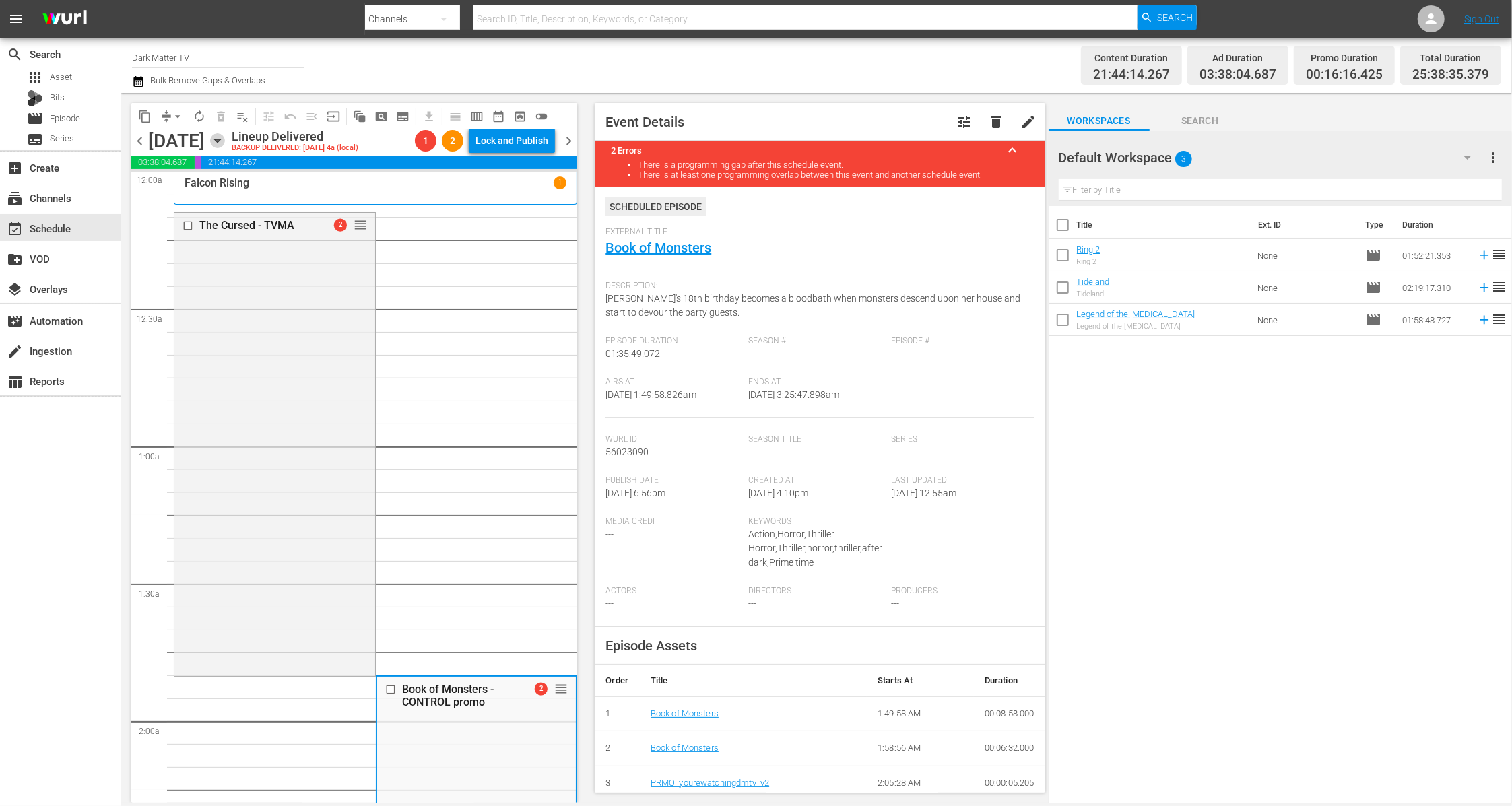
click at [220, 139] on icon "button" at bounding box center [217, 141] width 6 height 4
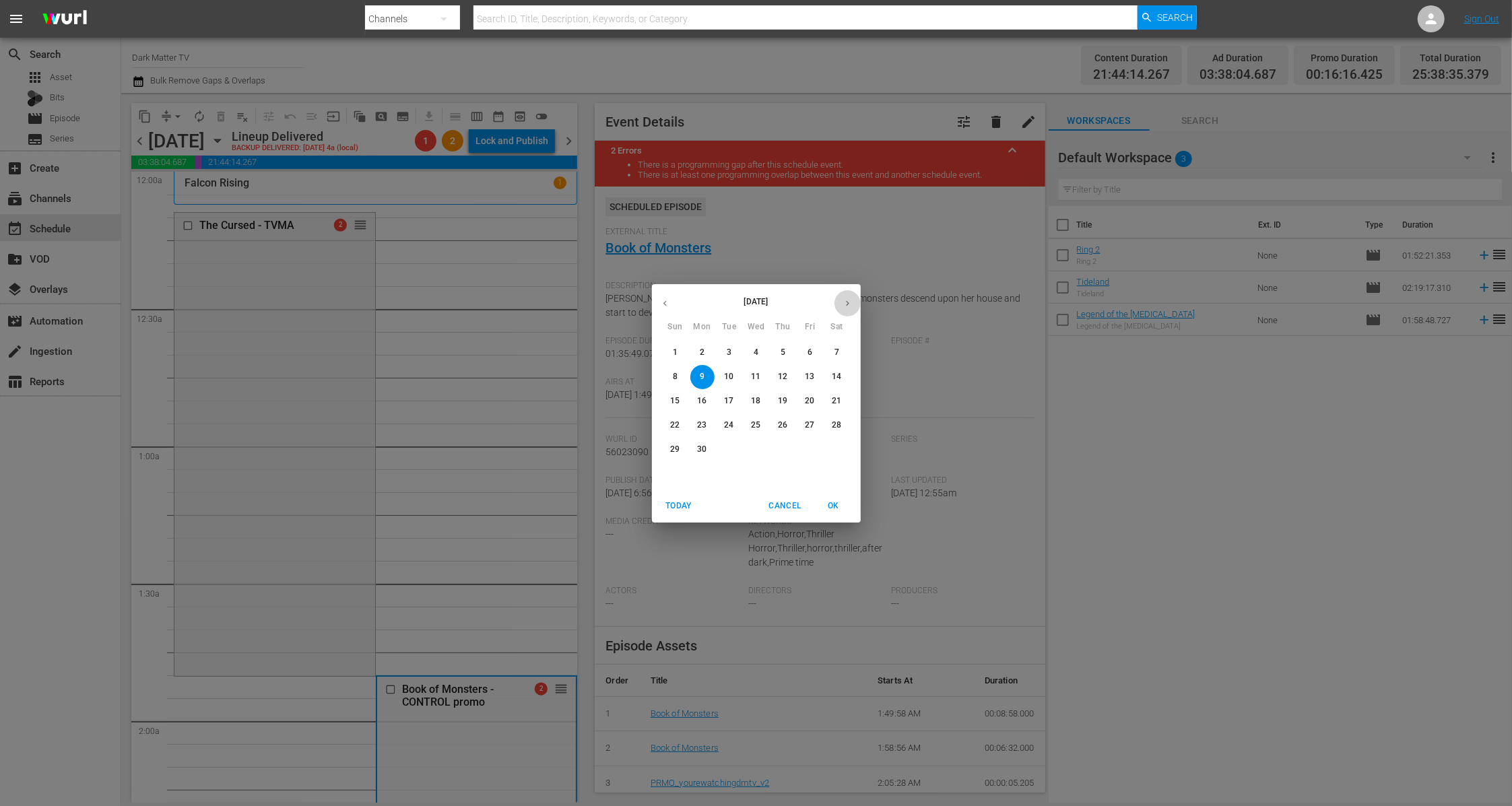
click at [847, 300] on icon "button" at bounding box center [847, 302] width 10 height 10
click at [832, 505] on span "OK" at bounding box center [833, 505] width 32 height 14
